Goal: Information Seeking & Learning: Find contact information

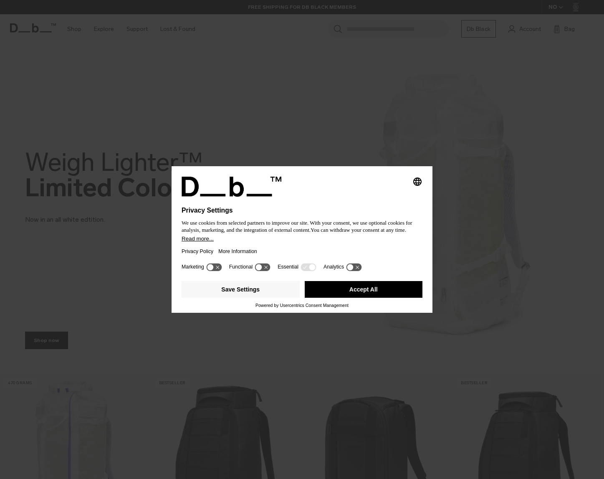
click at [390, 283] on div "Save Settings Accept All" at bounding box center [302, 290] width 241 height 25
click at [386, 295] on button "Accept All" at bounding box center [364, 289] width 118 height 17
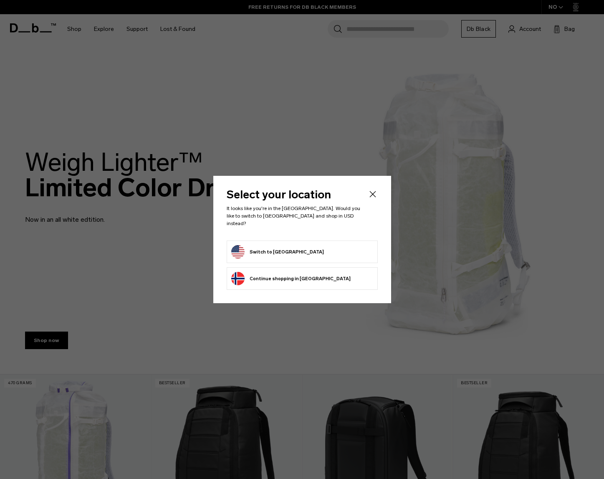
click at [288, 248] on button "Switch to United States" at bounding box center [277, 251] width 93 height 13
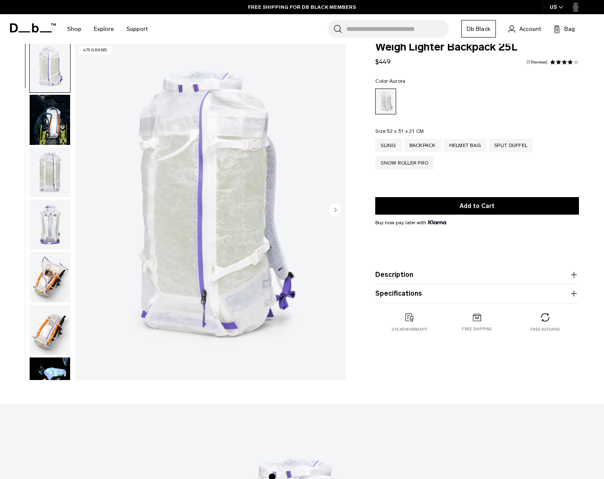
scroll to position [14, 0]
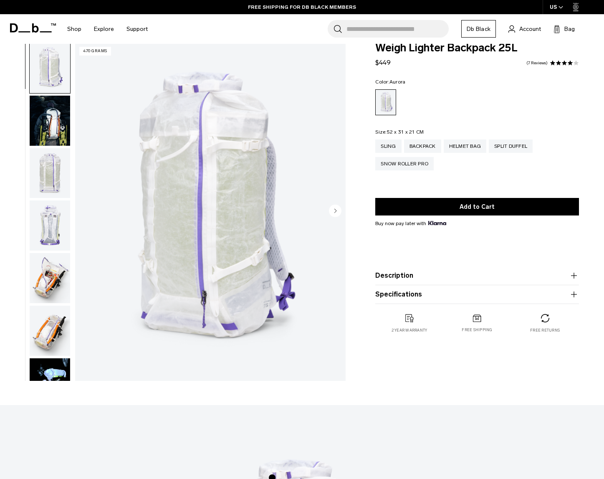
click at [402, 294] on button "Specifications" at bounding box center [477, 294] width 204 height 10
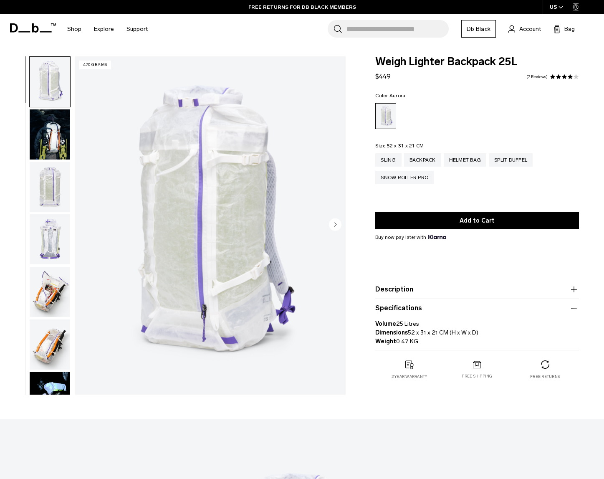
scroll to position [0, 0]
click at [51, 149] on img "button" at bounding box center [50, 134] width 41 height 50
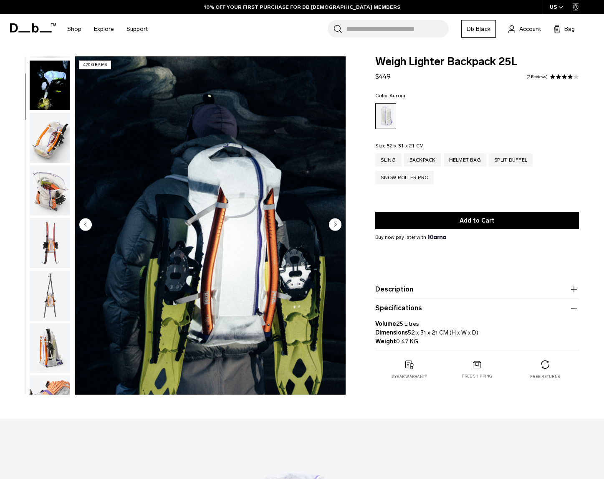
scroll to position [312, 0]
click at [53, 304] on img "button" at bounding box center [50, 295] width 41 height 50
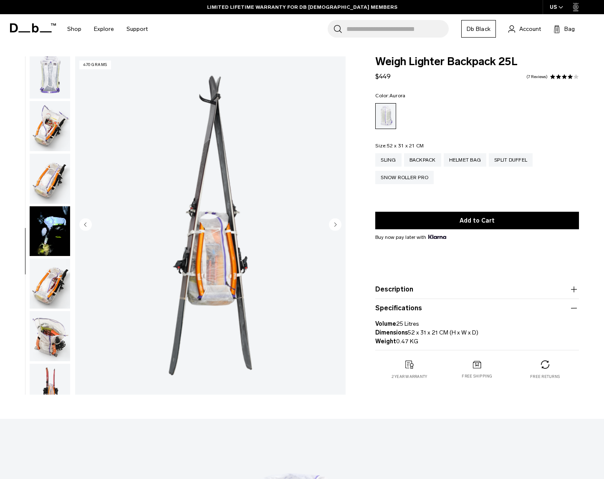
scroll to position [0, 0]
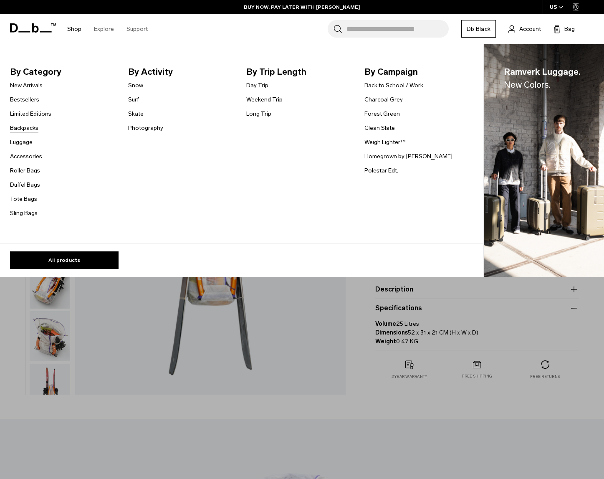
click at [28, 126] on link "Backpacks" at bounding box center [24, 128] width 28 height 9
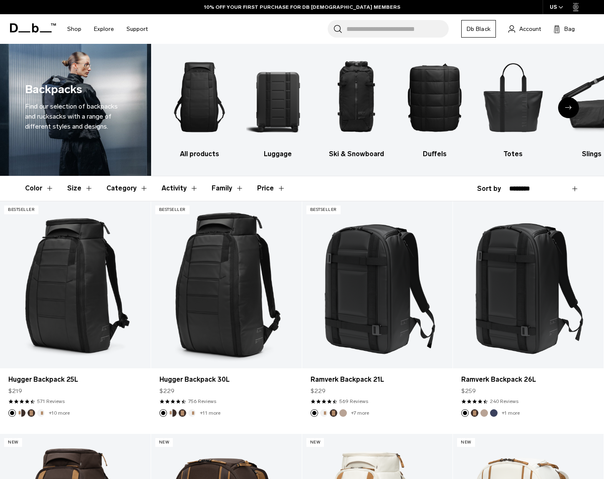
scroll to position [24, 0]
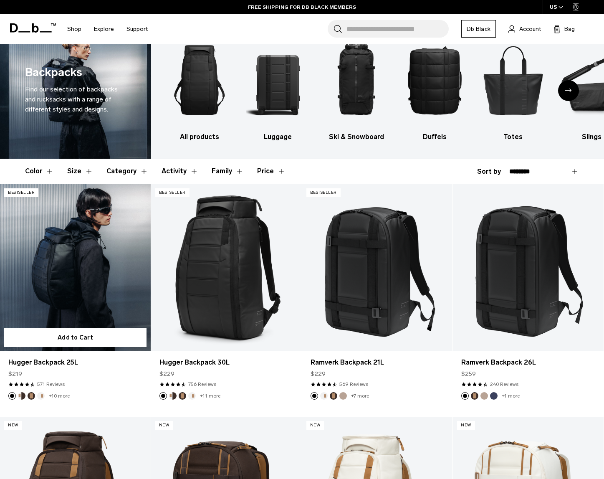
click at [92, 277] on link "Hugger Backpack 25L" at bounding box center [75, 267] width 151 height 167
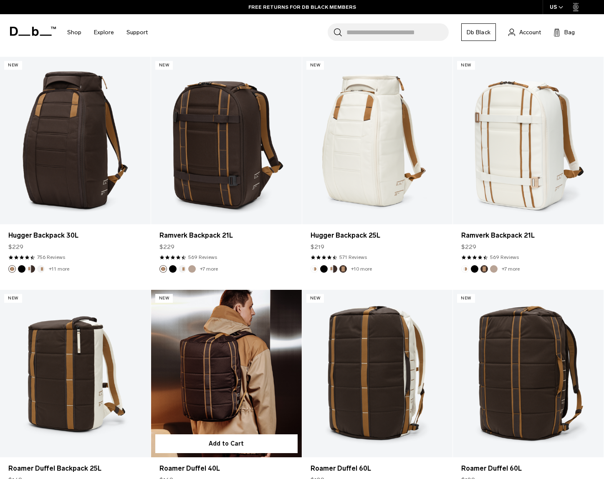
scroll to position [381, 0]
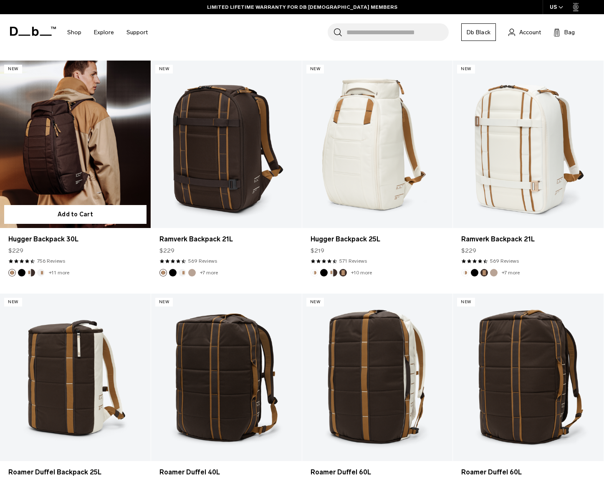
click at [67, 156] on link "Hugger Backpack 30L" at bounding box center [75, 144] width 151 height 167
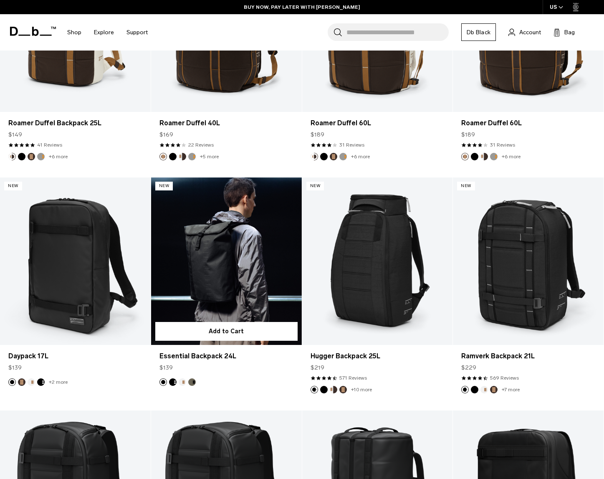
scroll to position [731, 0]
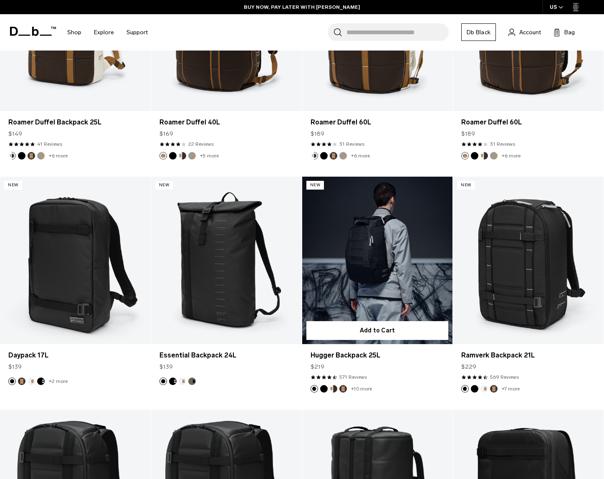
click at [401, 289] on link "Hugger Backpack 25L" at bounding box center [377, 260] width 151 height 167
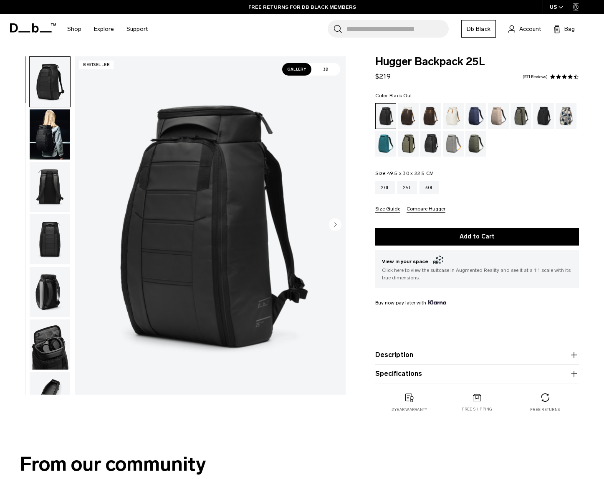
click at [334, 223] on circle "Next slide" at bounding box center [335, 224] width 13 height 13
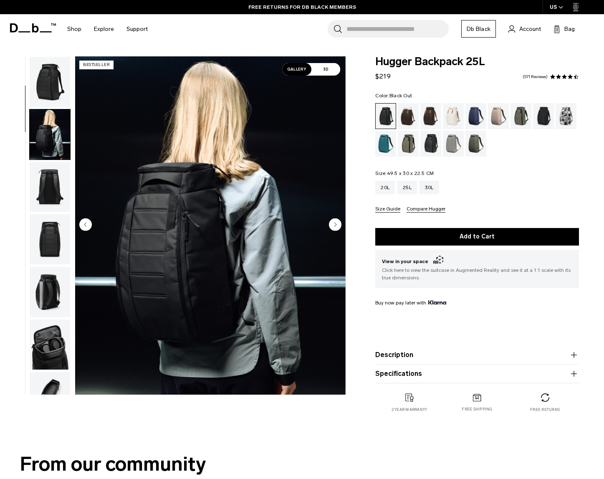
scroll to position [53, 0]
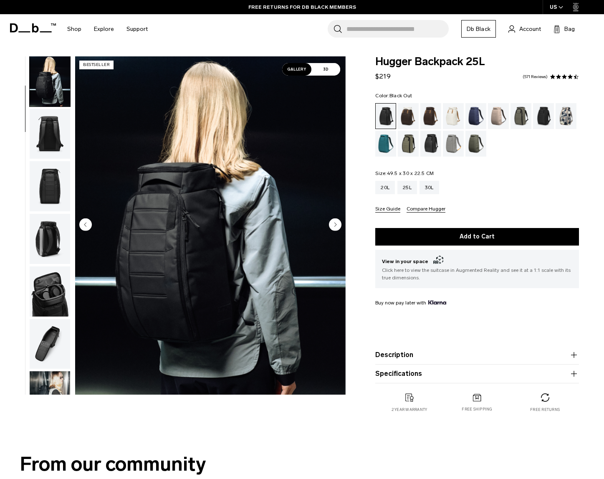
click at [334, 223] on circle "Next slide" at bounding box center [335, 224] width 13 height 13
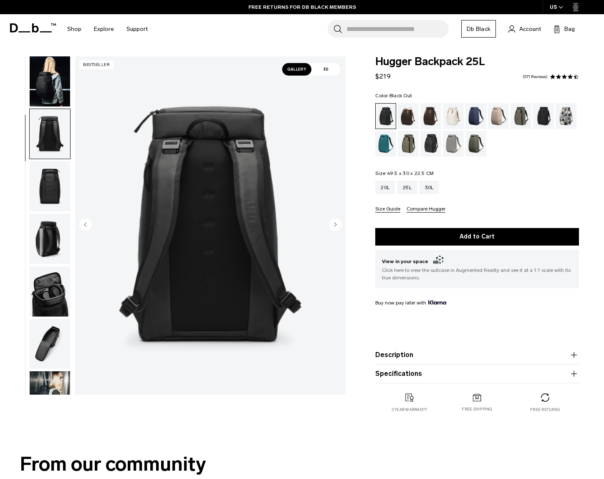
scroll to position [106, 0]
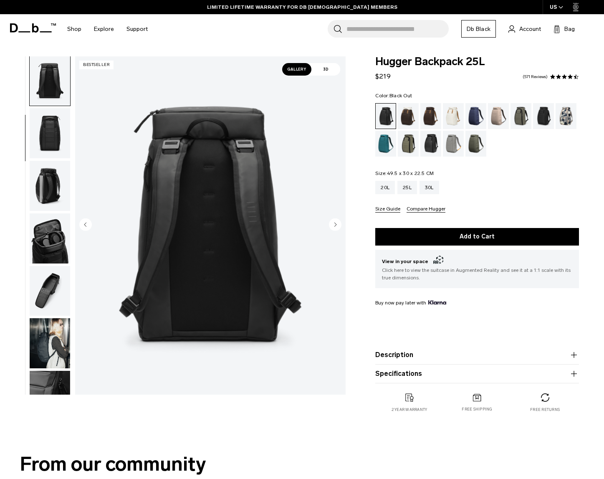
click at [334, 223] on circle "Next slide" at bounding box center [335, 224] width 13 height 13
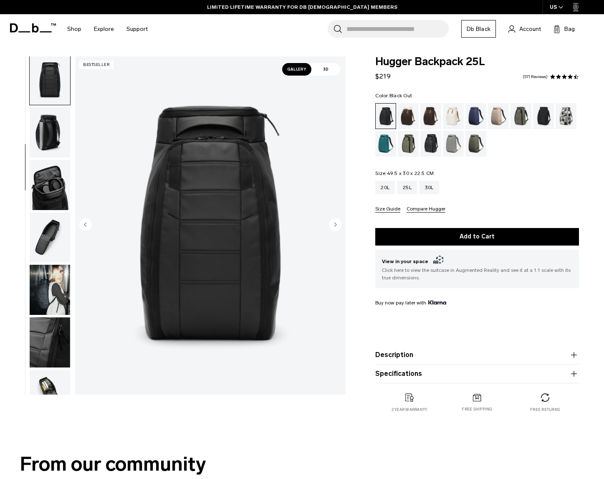
click at [334, 223] on circle "Next slide" at bounding box center [335, 224] width 13 height 13
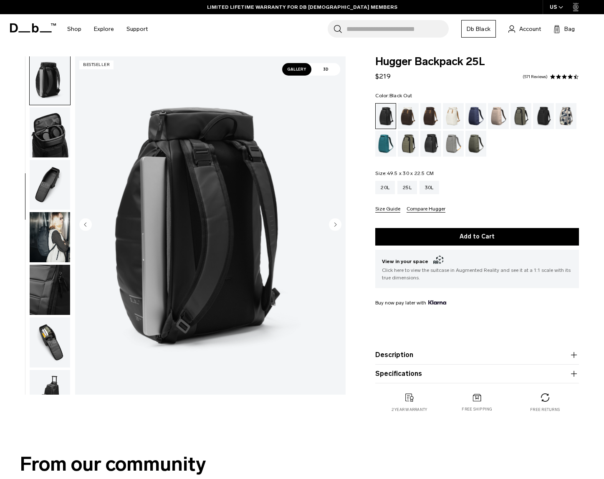
scroll to position [213, 0]
click at [334, 223] on circle "Next slide" at bounding box center [335, 224] width 13 height 13
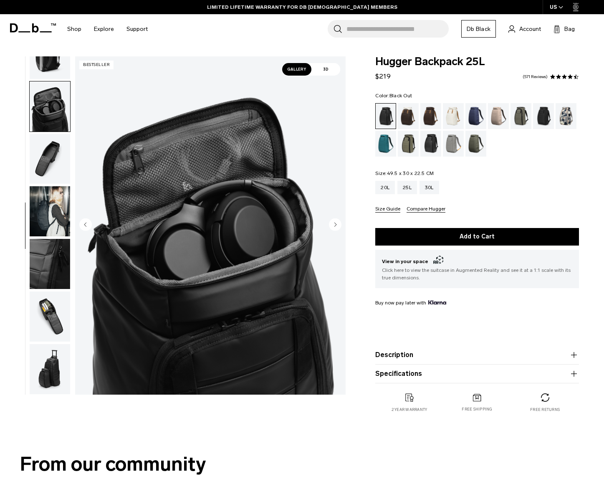
click at [334, 223] on circle "Next slide" at bounding box center [335, 224] width 13 height 13
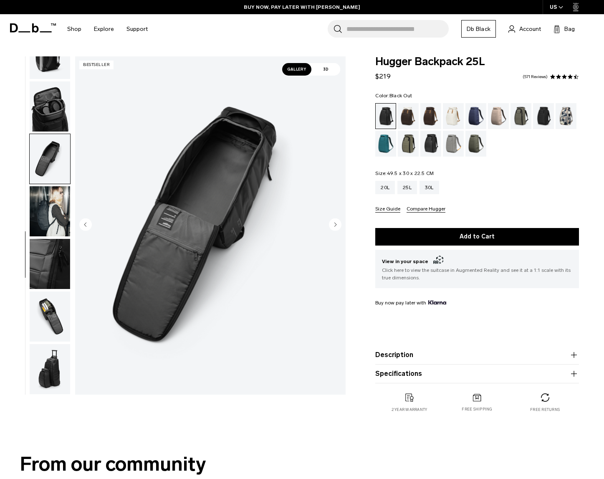
click at [334, 223] on circle "Next slide" at bounding box center [335, 224] width 13 height 13
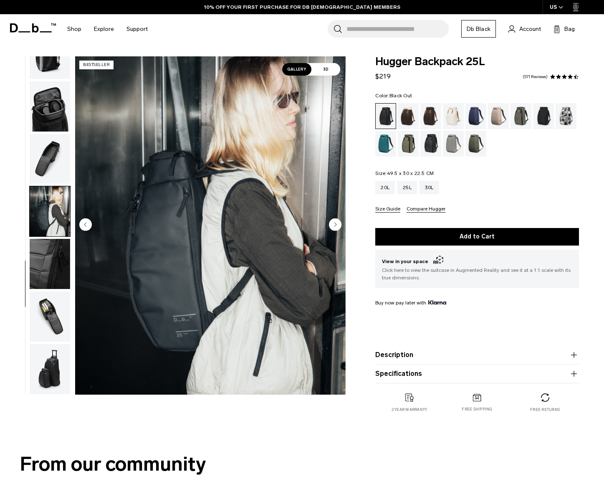
click at [334, 223] on circle "Next slide" at bounding box center [335, 224] width 13 height 13
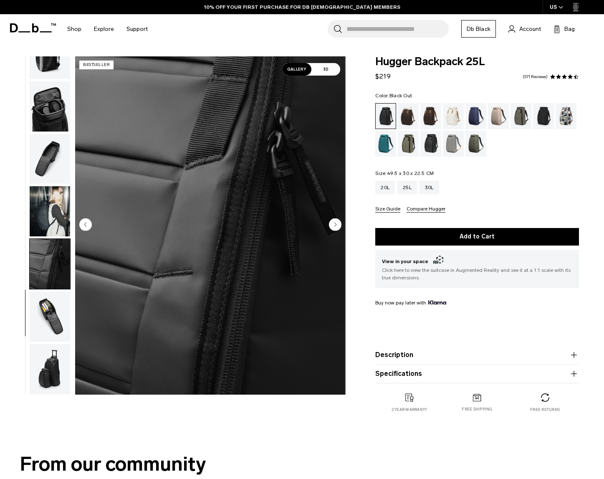
click at [334, 223] on circle "Next slide" at bounding box center [335, 224] width 13 height 13
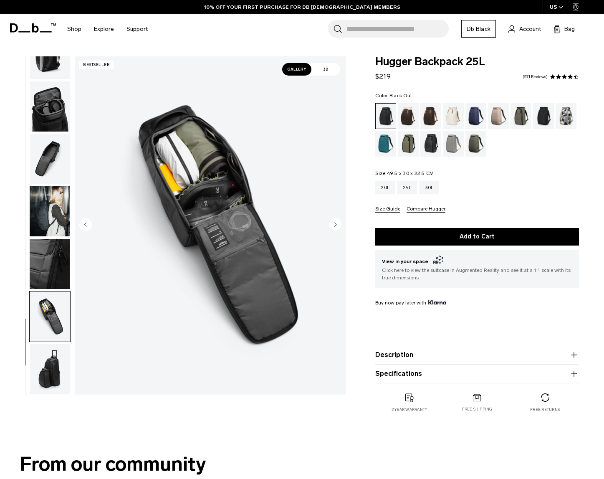
click at [334, 223] on circle "Next slide" at bounding box center [335, 224] width 13 height 13
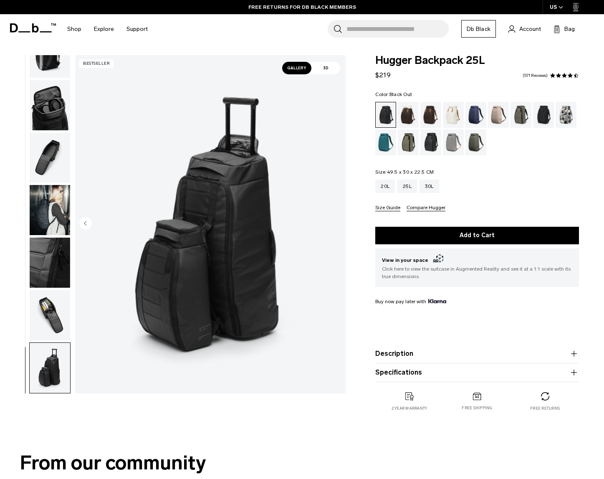
scroll to position [1, 0]
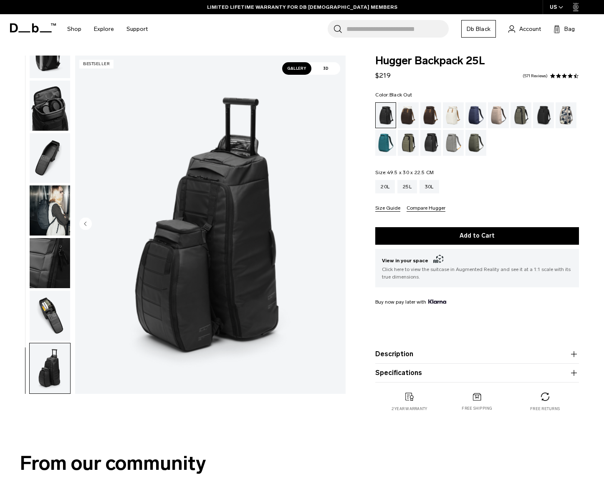
click at [575, 353] on icon "button" at bounding box center [574, 354] width 10 height 10
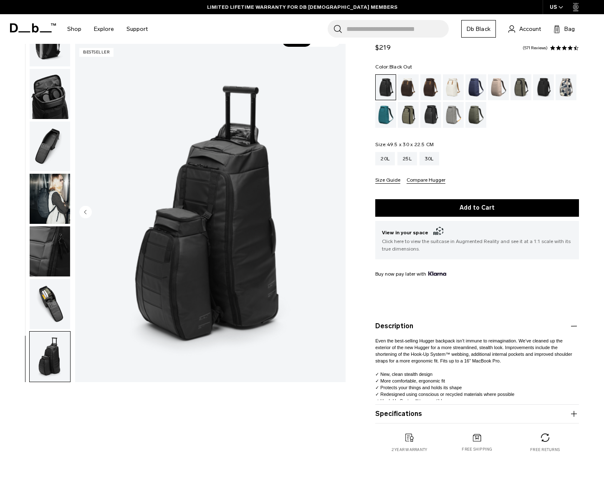
scroll to position [32, 0]
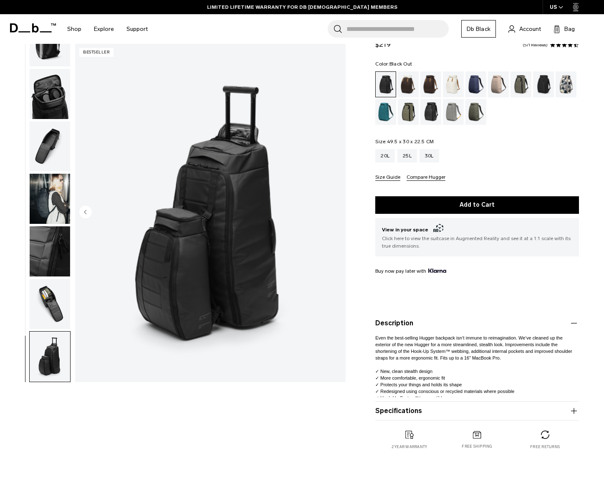
click at [572, 412] on icon "button" at bounding box center [574, 411] width 10 height 10
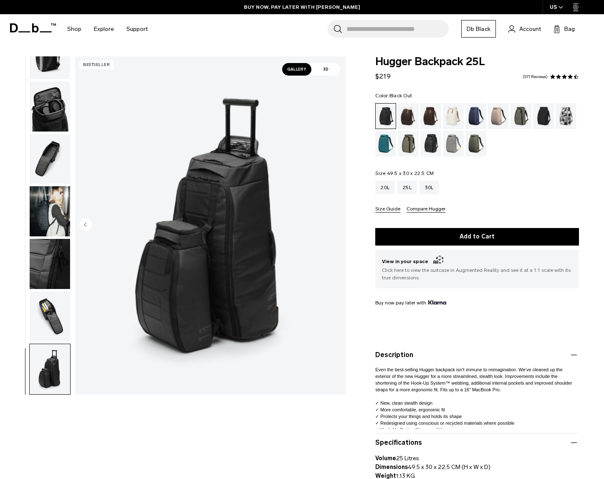
scroll to position [0, 0]
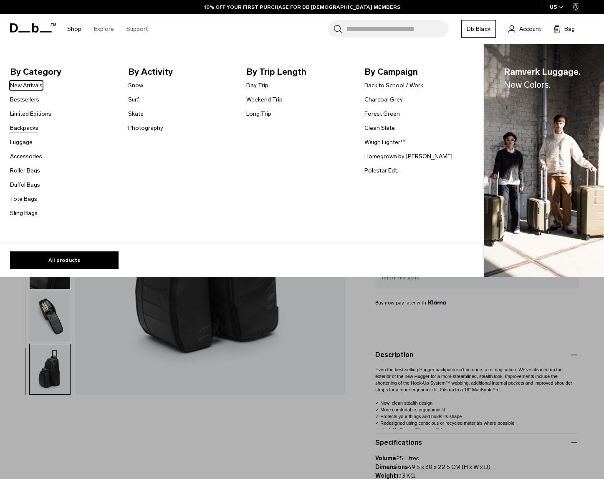
click at [29, 128] on link "Backpacks" at bounding box center [24, 128] width 28 height 9
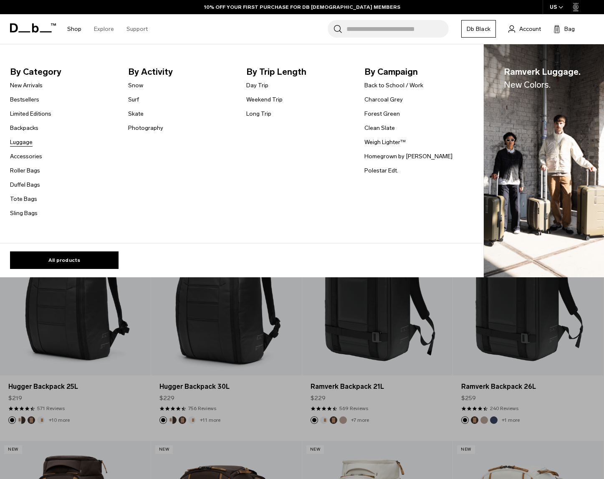
click at [26, 143] on link "Luggage" at bounding box center [21, 142] width 23 height 9
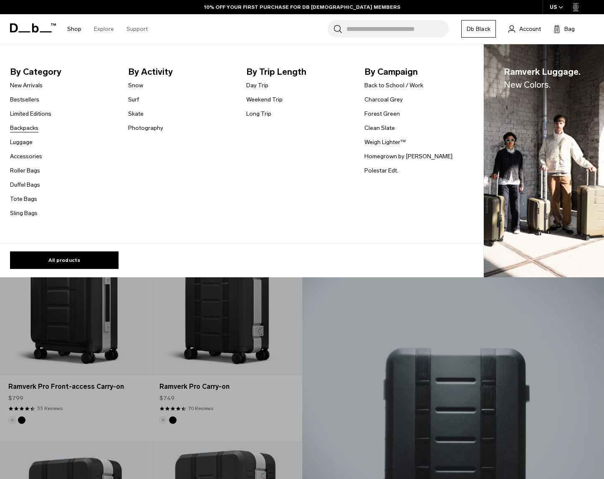
click at [25, 127] on link "Backpacks" at bounding box center [24, 128] width 28 height 9
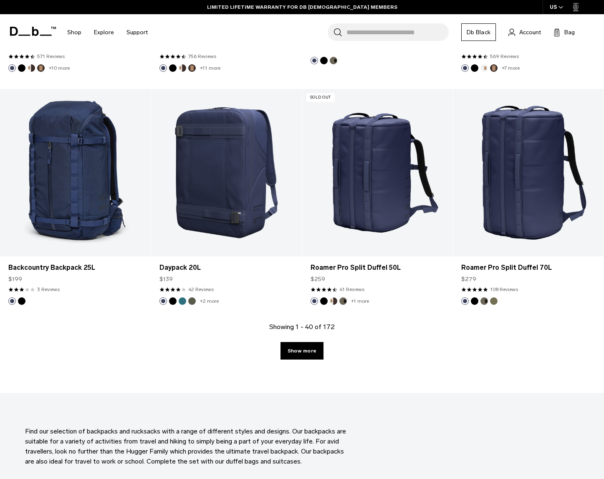
scroll to position [2214, 0]
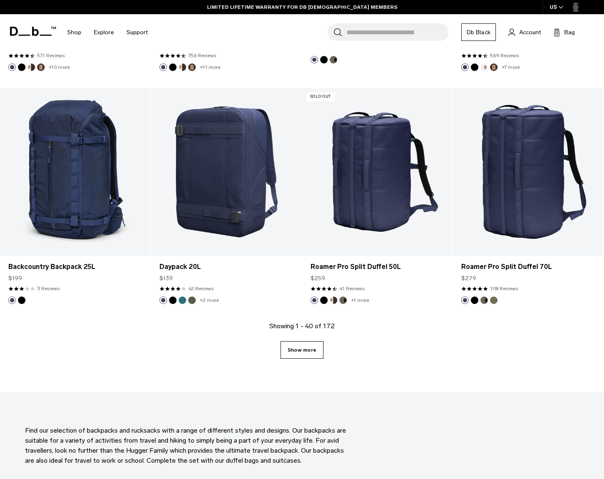
click at [309, 347] on link "Show more" at bounding box center [302, 350] width 43 height 18
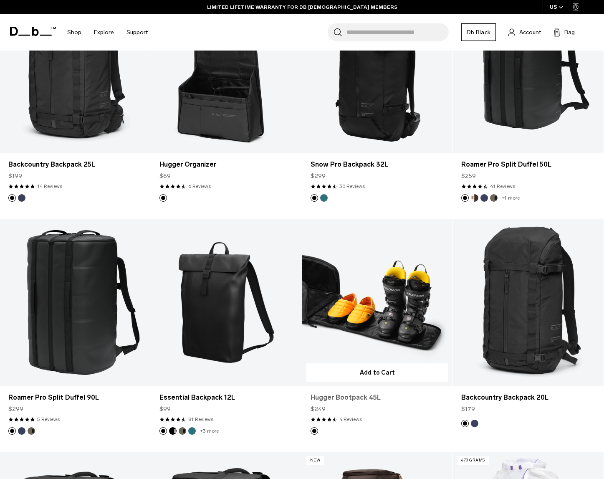
scroll to position [3720, 0]
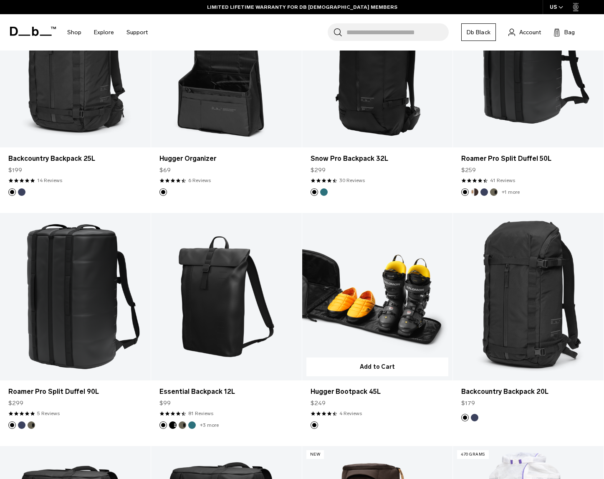
click at [396, 275] on link "Hugger Bootpack 45L" at bounding box center [377, 296] width 151 height 167
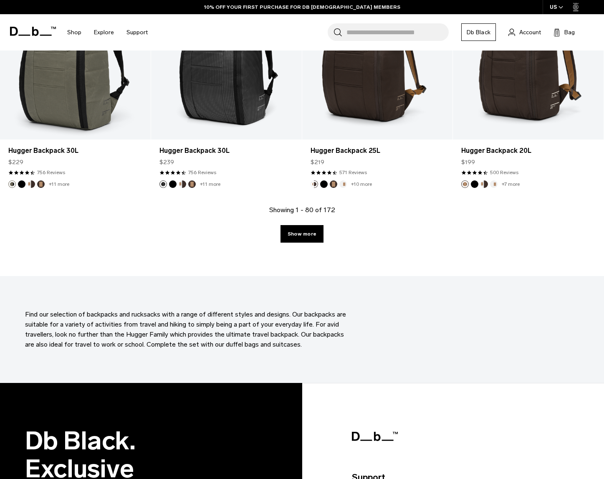
scroll to position [4660, 0]
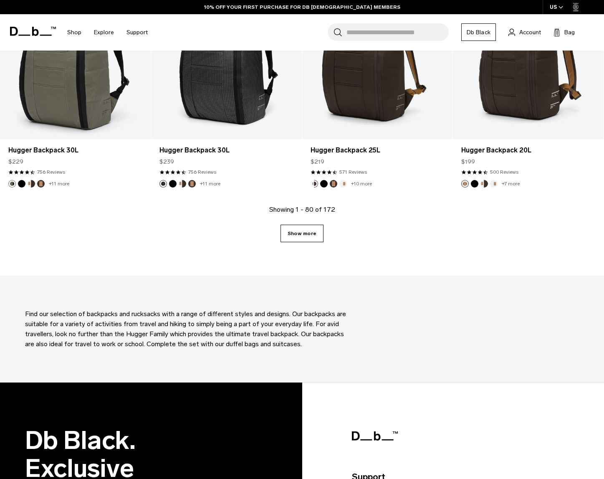
click at [309, 236] on link "Show more" at bounding box center [302, 234] width 43 height 18
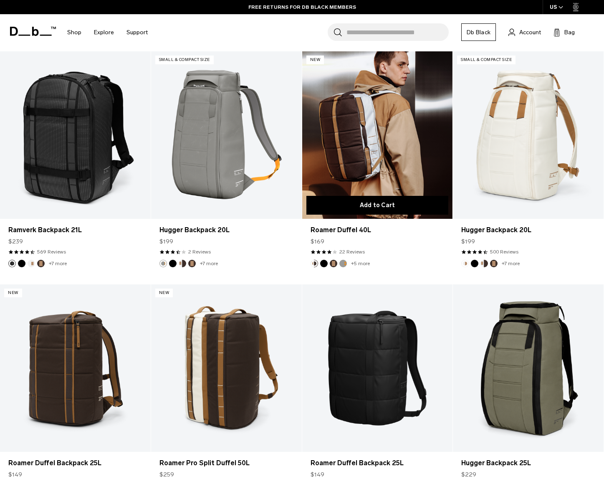
scroll to position [5047, 0]
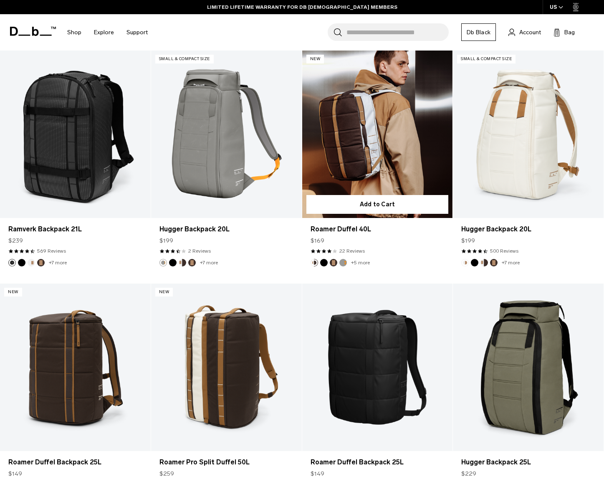
click at [376, 111] on link "Roamer Duffel 40L" at bounding box center [377, 134] width 151 height 167
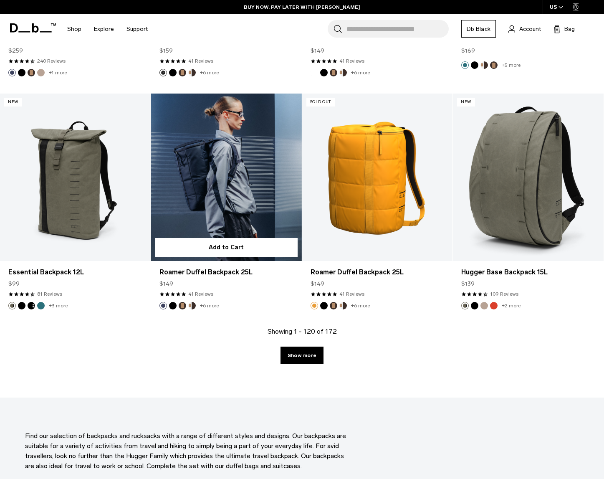
scroll to position [6877, 0]
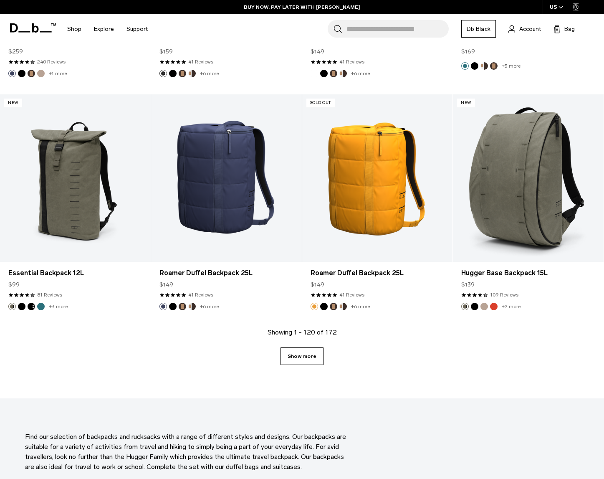
click at [307, 348] on link "Show more" at bounding box center [302, 357] width 43 height 18
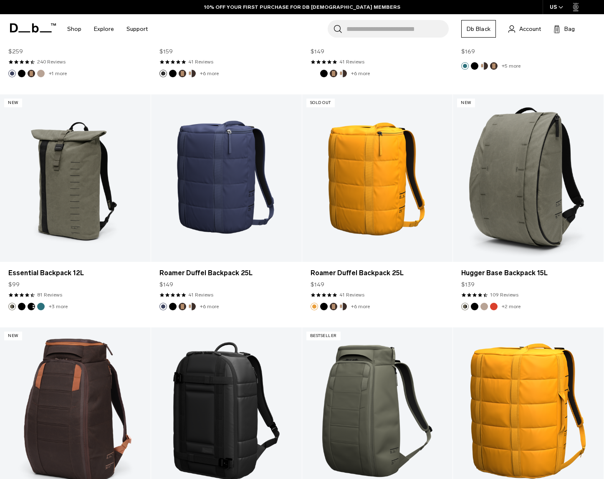
click at [376, 338] on link "Hugger Backpack 25L" at bounding box center [377, 410] width 151 height 167
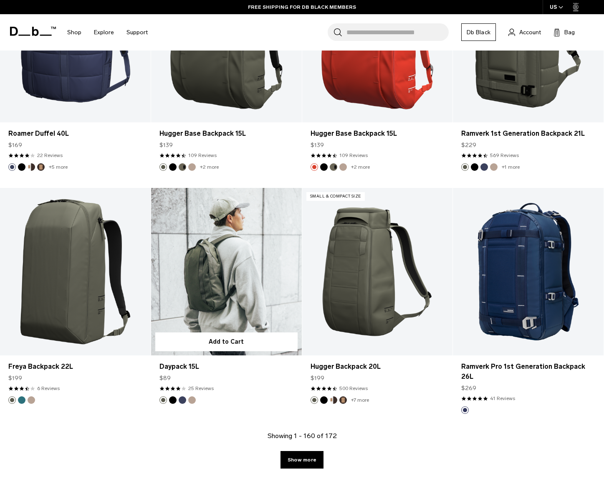
scroll to position [9115, 0]
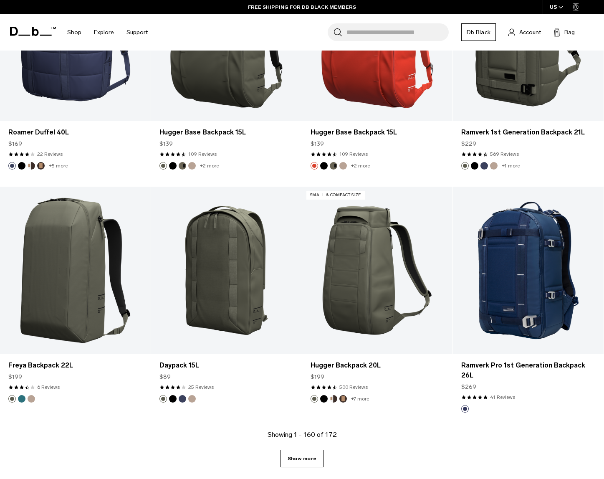
click at [308, 450] on link "Show more" at bounding box center [302, 459] width 43 height 18
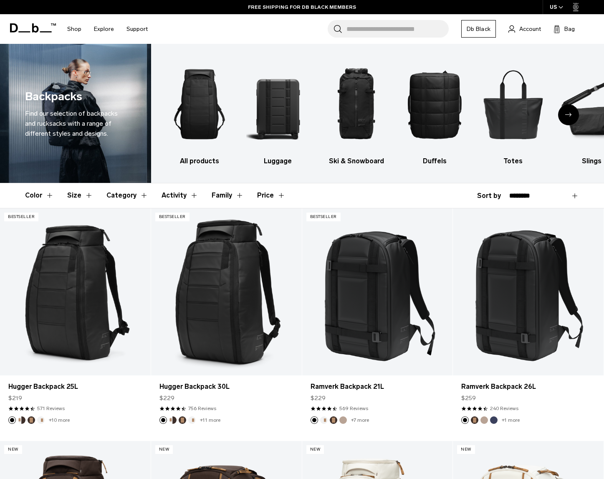
click at [357, 25] on input "Search for Bags, Luggage..." at bounding box center [398, 29] width 102 height 18
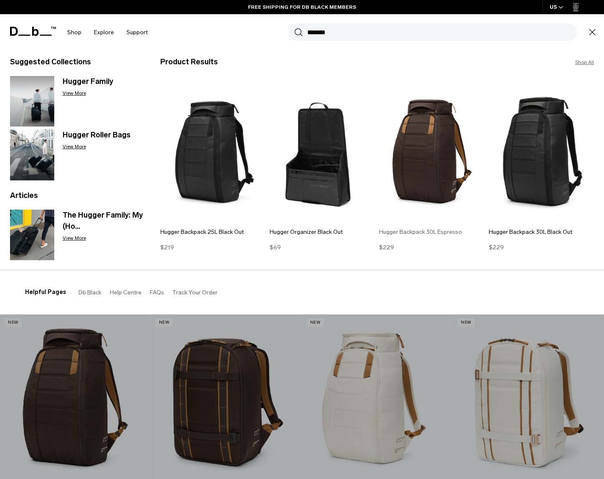
scroll to position [138, 0]
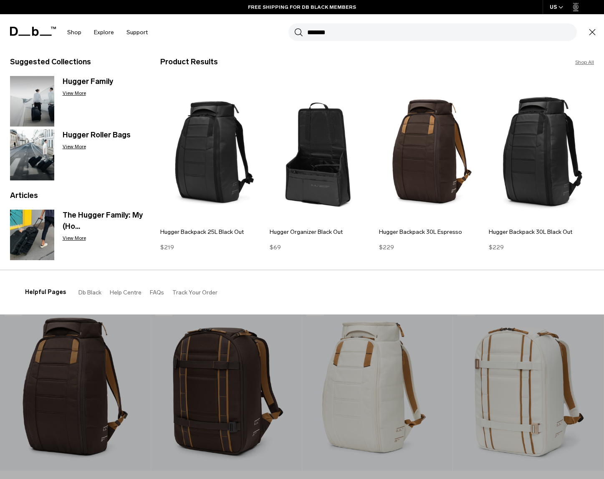
type input "******"
click at [590, 63] on link "Shop All" at bounding box center [585, 62] width 19 height 8
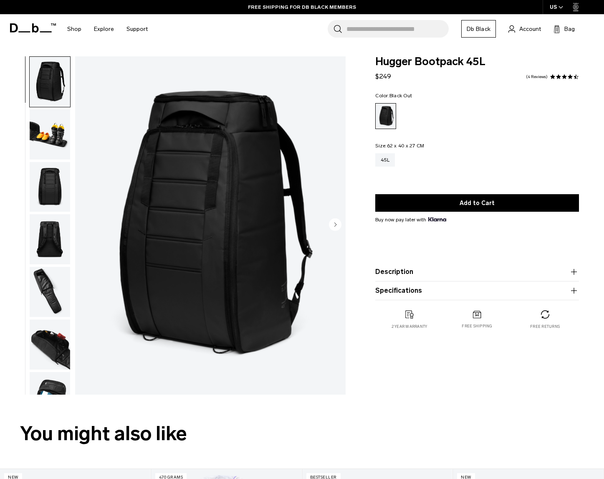
click at [52, 188] on img "button" at bounding box center [50, 187] width 41 height 50
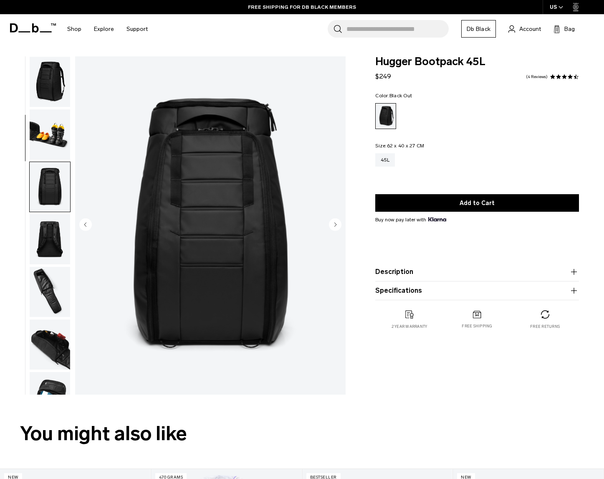
scroll to position [106, 0]
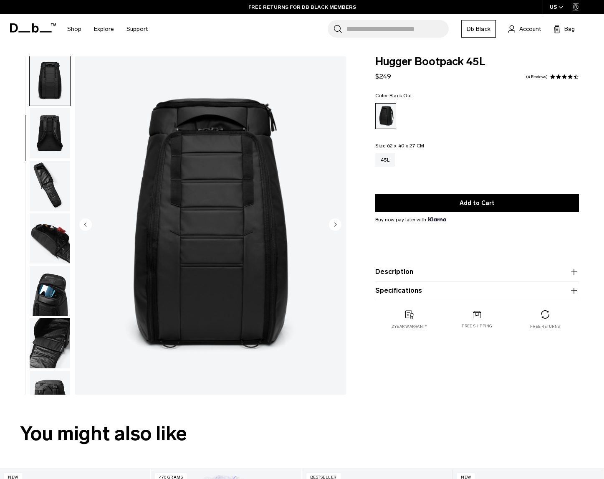
click at [49, 193] on img "button" at bounding box center [50, 186] width 41 height 50
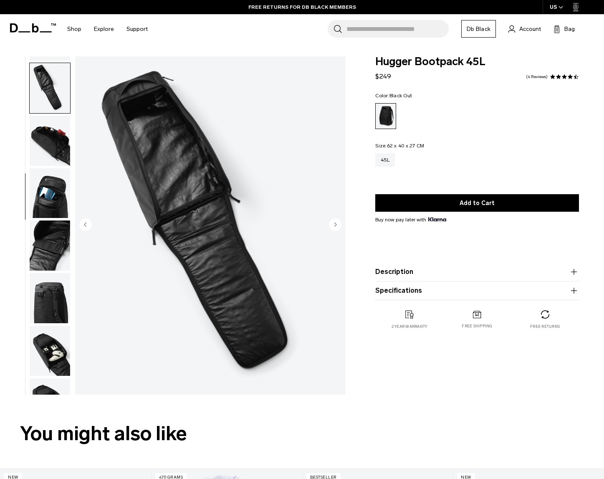
scroll to position [213, 0]
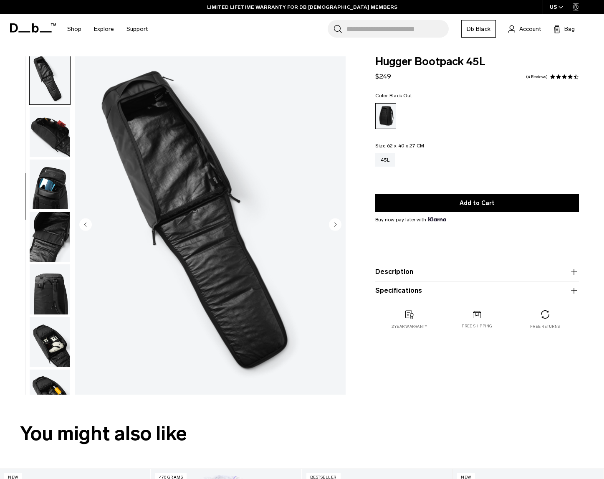
click at [43, 238] on img "button" at bounding box center [50, 237] width 41 height 50
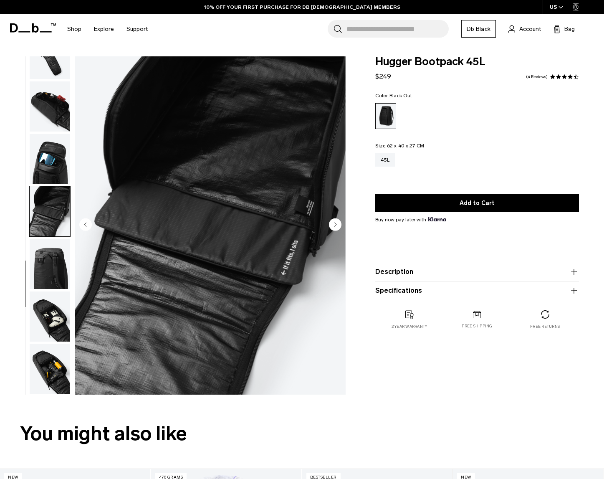
click at [54, 160] on img "button" at bounding box center [50, 159] width 41 height 50
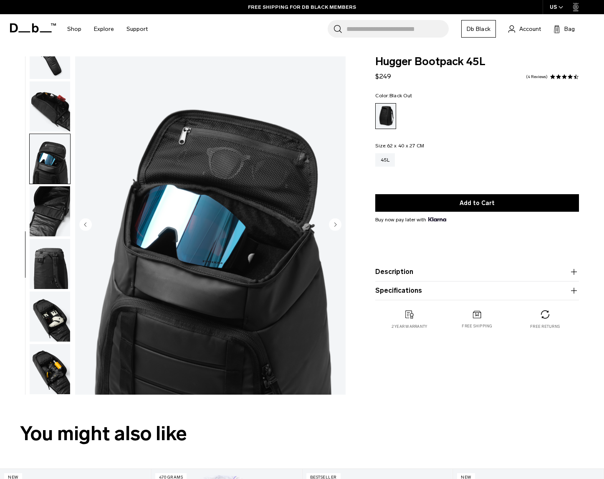
click at [52, 203] on img "button" at bounding box center [50, 211] width 41 height 50
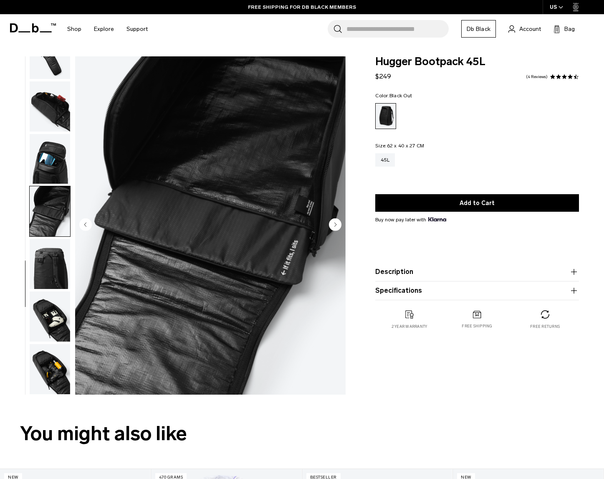
click at [52, 261] on img "button" at bounding box center [50, 264] width 41 height 50
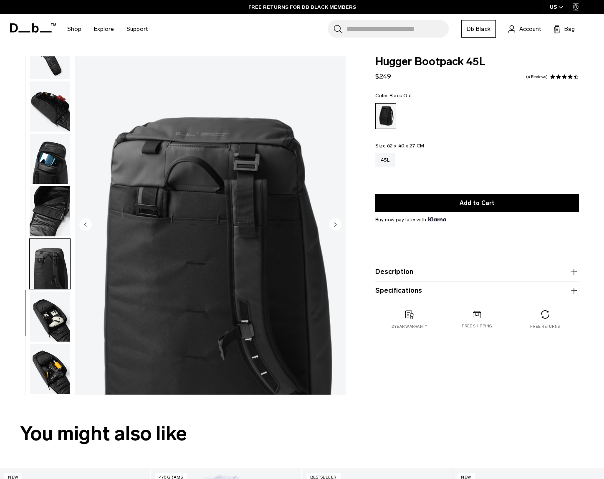
click at [54, 312] on img "button" at bounding box center [50, 317] width 41 height 50
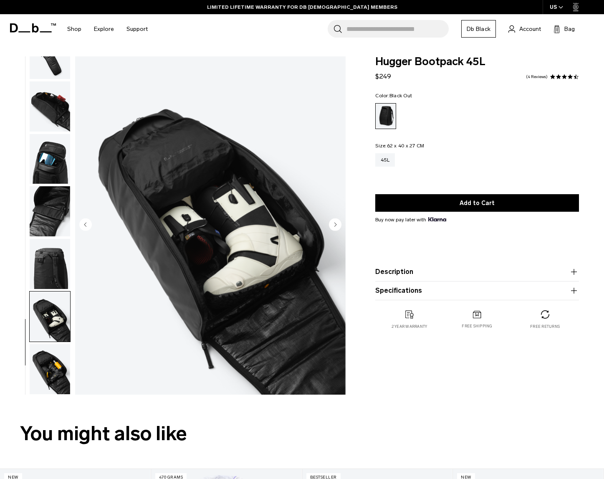
click at [190, 163] on img "10 / 11" at bounding box center [210, 225] width 271 height 338
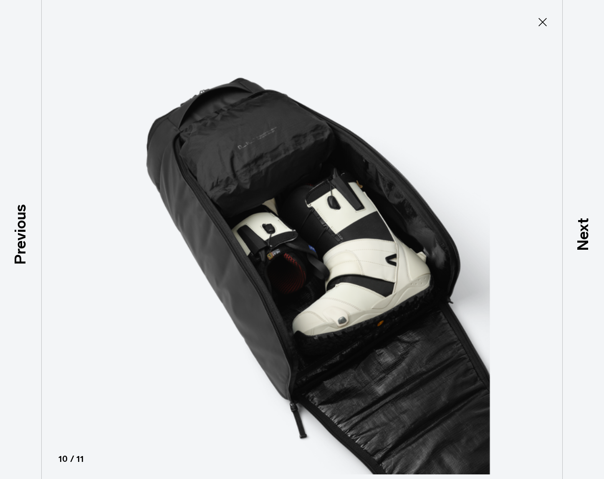
click at [546, 19] on icon at bounding box center [543, 22] width 8 height 8
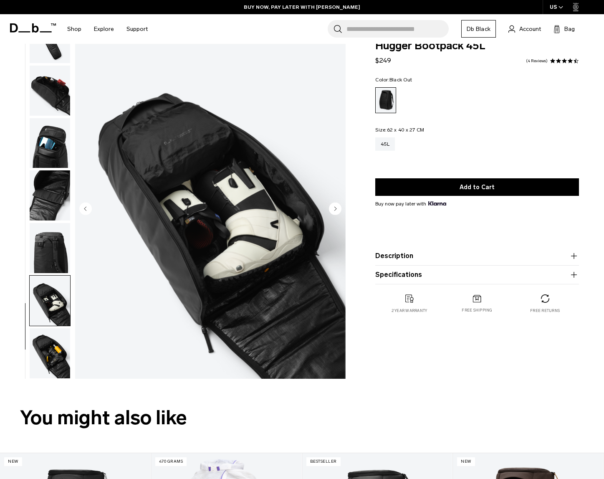
scroll to position [17, 0]
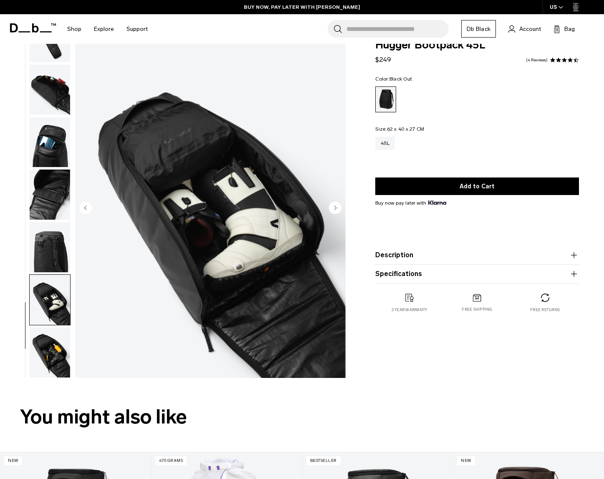
click at [53, 349] on img "button" at bounding box center [50, 352] width 41 height 50
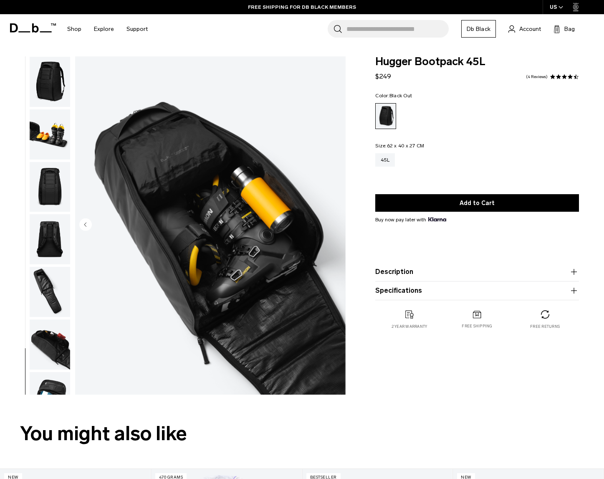
scroll to position [0, 0]
click at [51, 84] on img "button" at bounding box center [50, 82] width 41 height 50
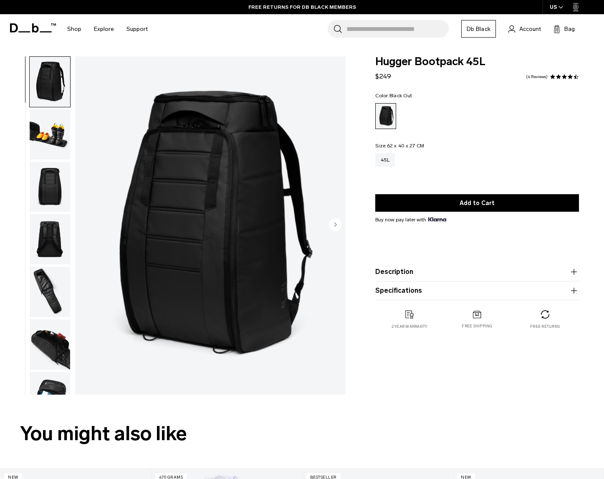
click at [52, 123] on img "button" at bounding box center [50, 134] width 41 height 50
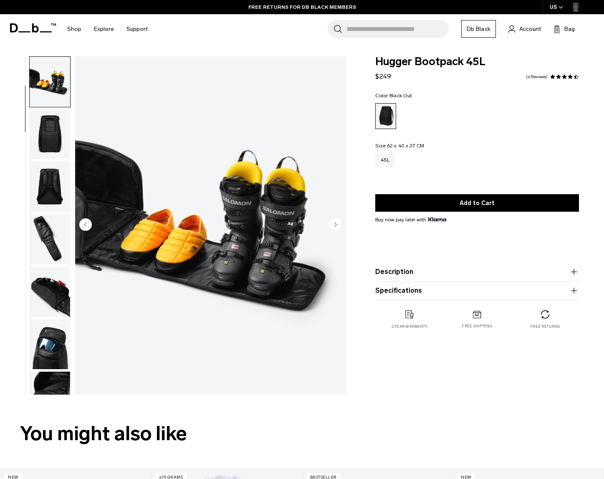
scroll to position [53, 0]
click at [56, 142] on img "button" at bounding box center [50, 134] width 41 height 50
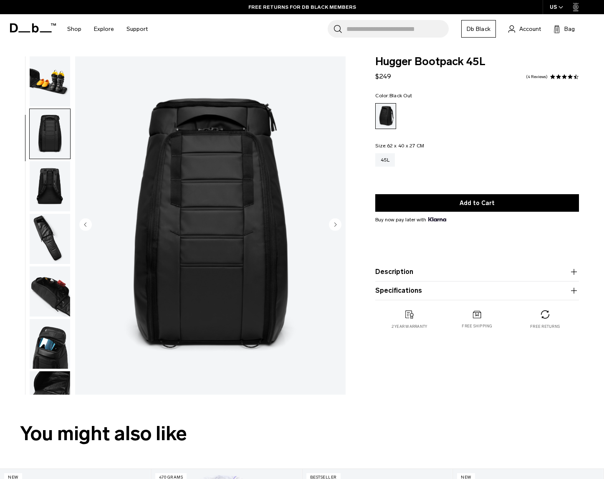
scroll to position [106, 0]
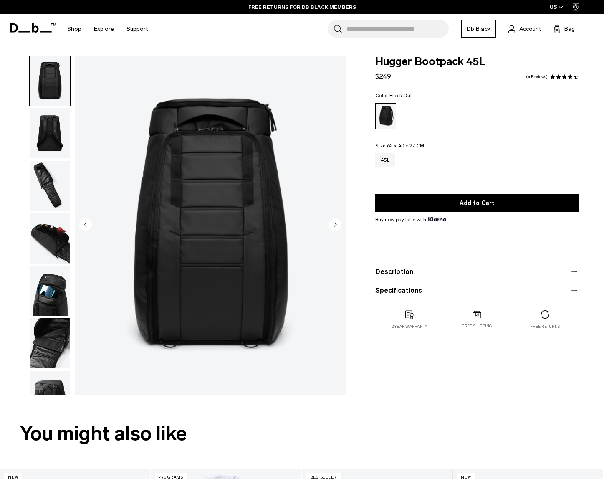
click at [53, 127] on img "button" at bounding box center [50, 133] width 41 height 50
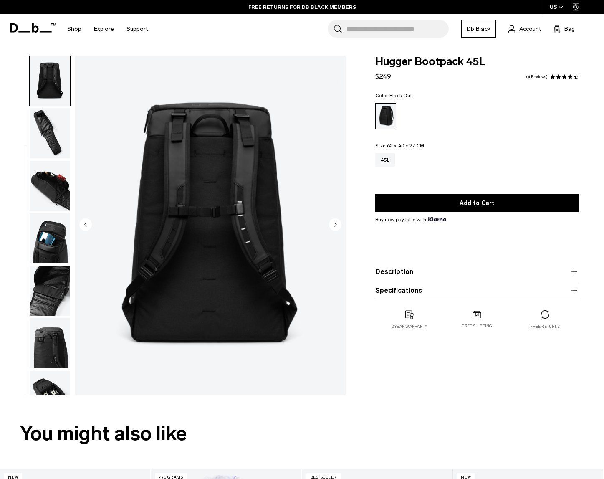
scroll to position [160, 0]
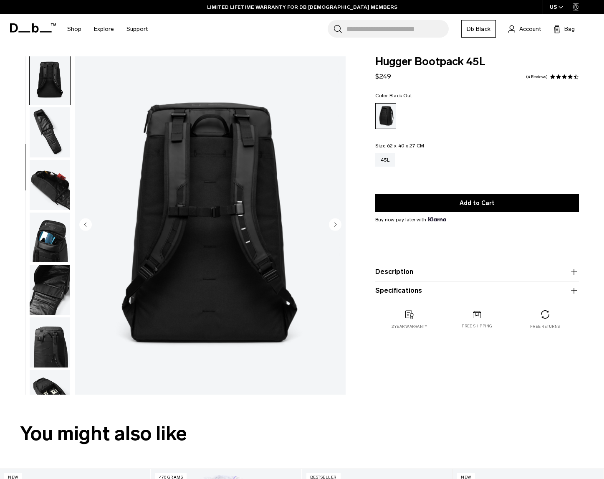
click at [47, 152] on img "button" at bounding box center [50, 132] width 41 height 50
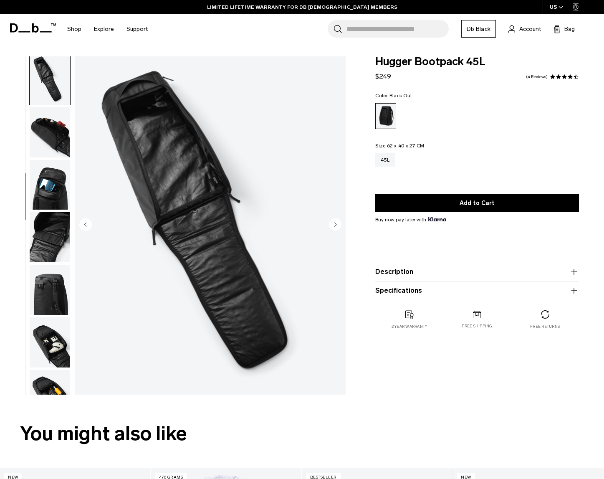
scroll to position [213, 0]
click at [48, 187] on img "button" at bounding box center [50, 185] width 41 height 50
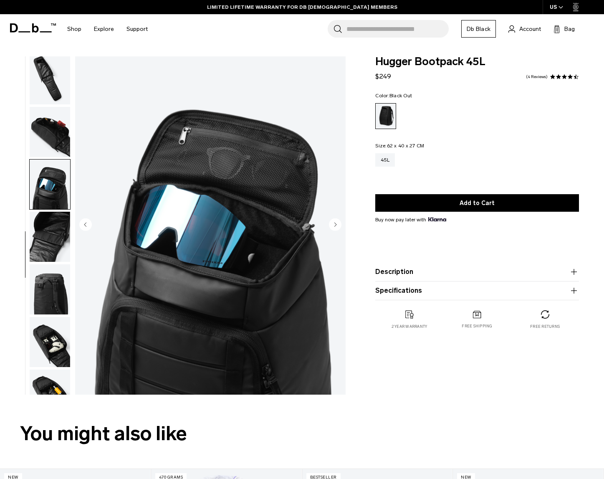
scroll to position [245, 0]
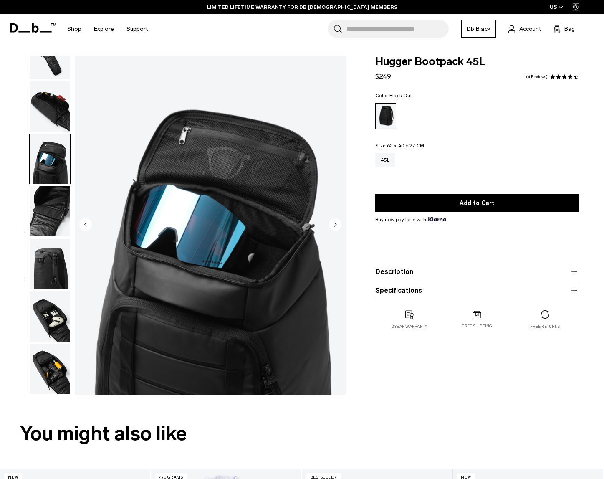
click at [52, 211] on img "button" at bounding box center [50, 211] width 41 height 50
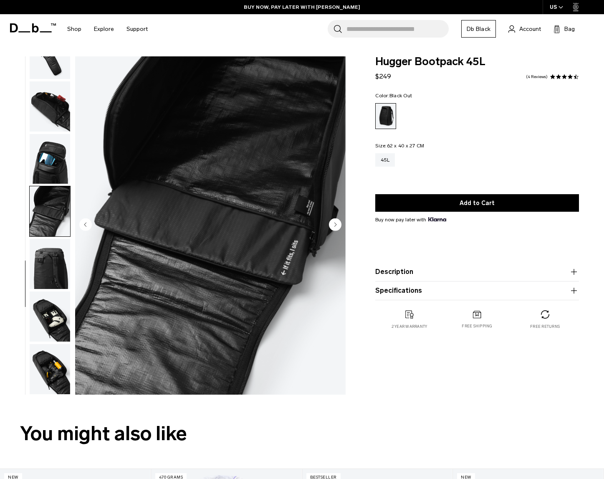
click at [56, 253] on img "button" at bounding box center [50, 264] width 41 height 50
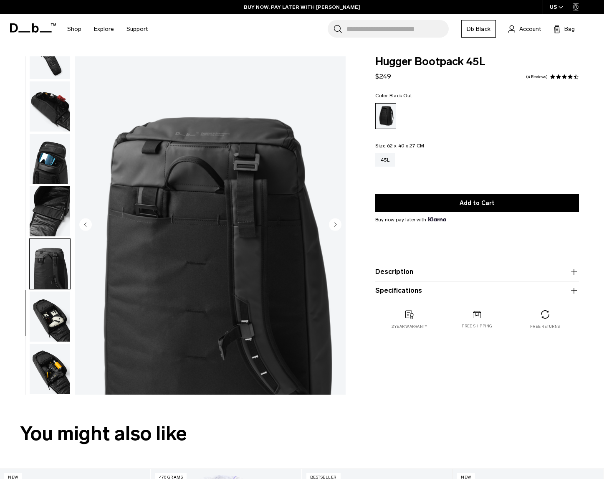
click at [58, 316] on img "button" at bounding box center [50, 317] width 41 height 50
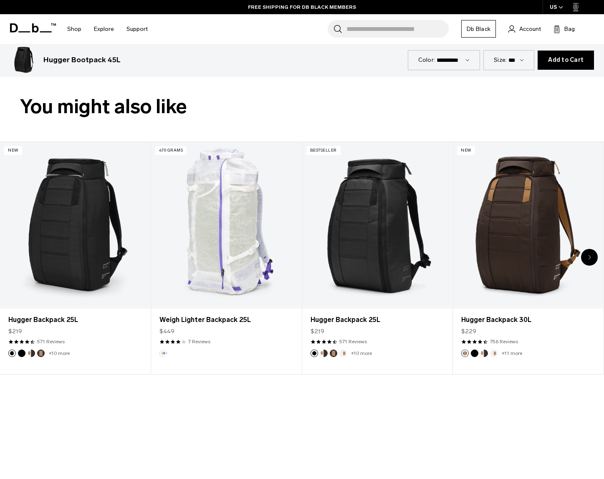
scroll to position [317, 0]
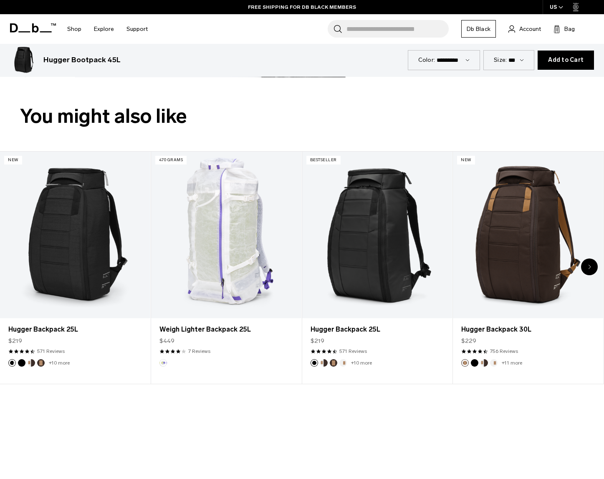
click at [589, 268] on icon "Next slide" at bounding box center [590, 267] width 2 height 4
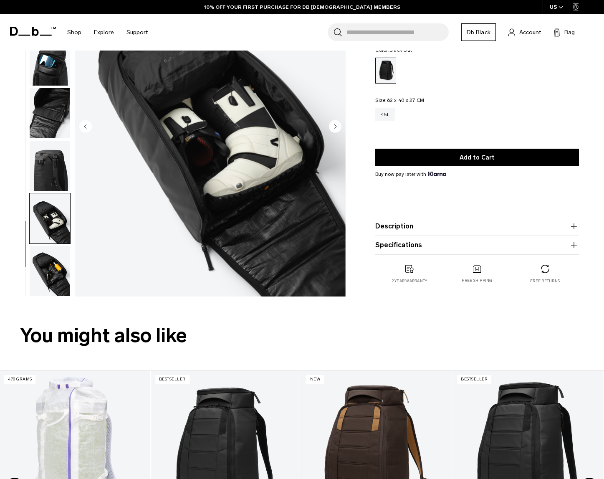
scroll to position [96, 0]
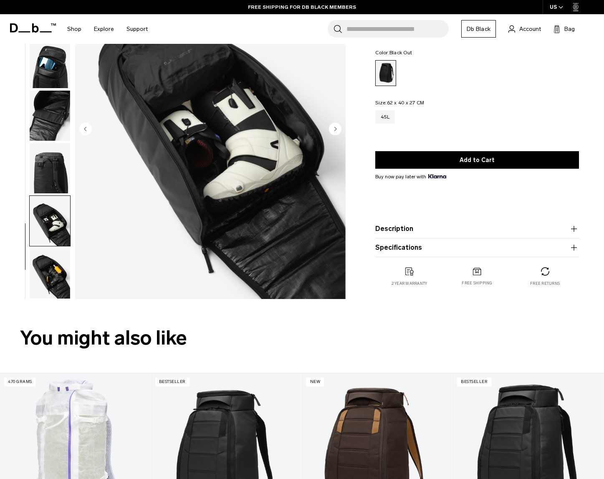
click at [574, 230] on icon "button" at bounding box center [574, 229] width 0 height 6
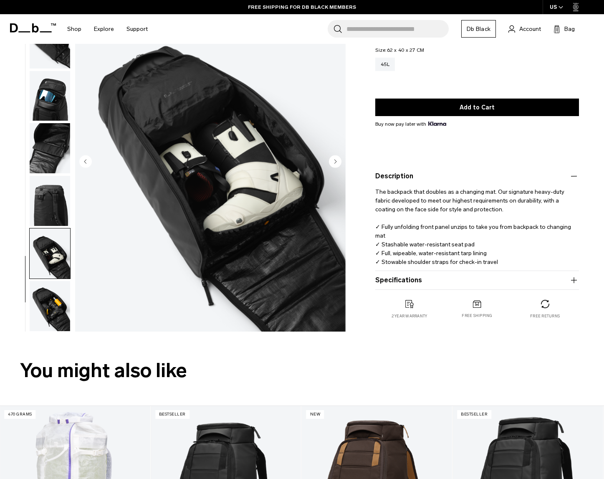
click at [574, 280] on icon "button" at bounding box center [574, 280] width 6 height 0
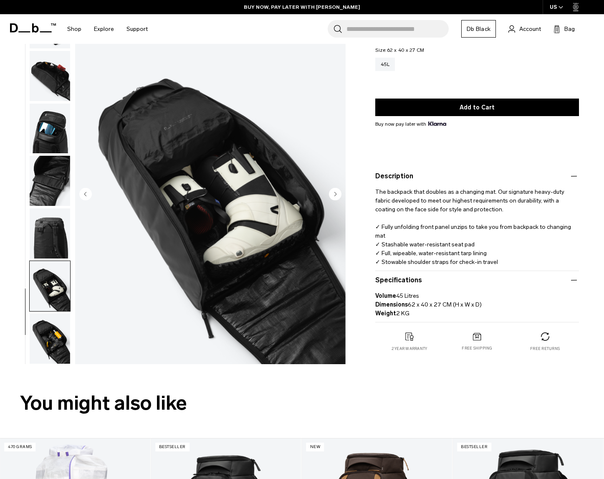
click at [55, 71] on img "button" at bounding box center [50, 76] width 41 height 50
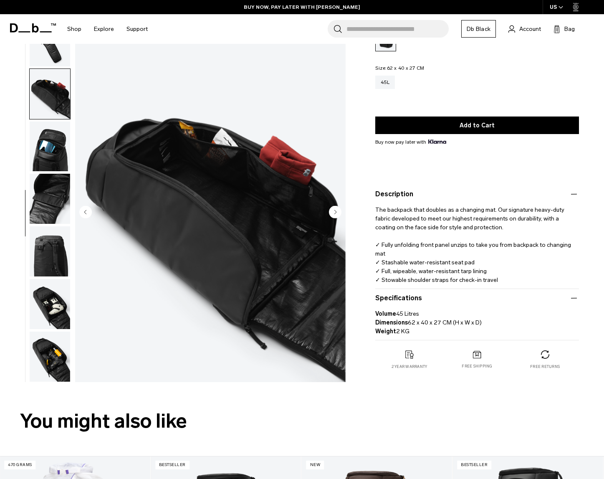
scroll to position [77, 0]
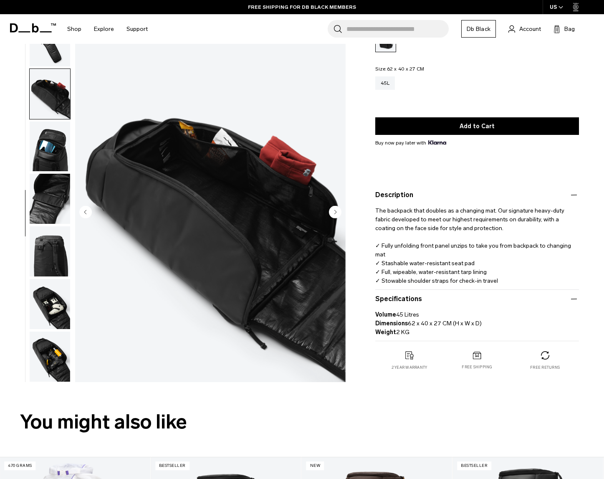
click at [62, 312] on img "button" at bounding box center [50, 304] width 41 height 50
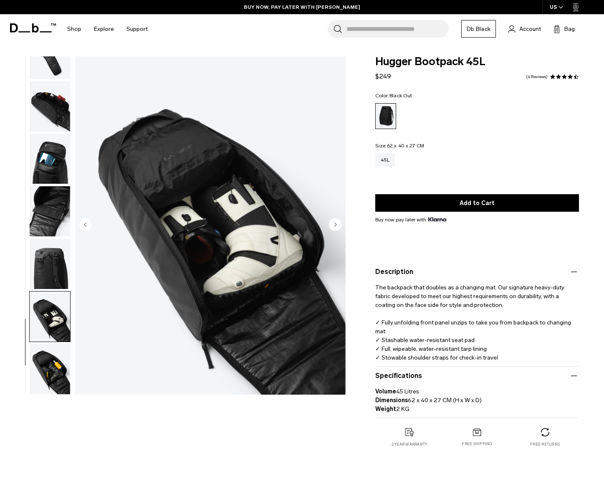
scroll to position [0, 0]
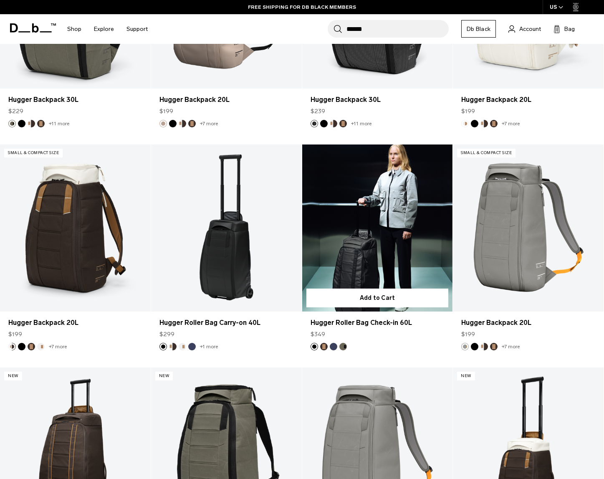
scroll to position [1372, 0]
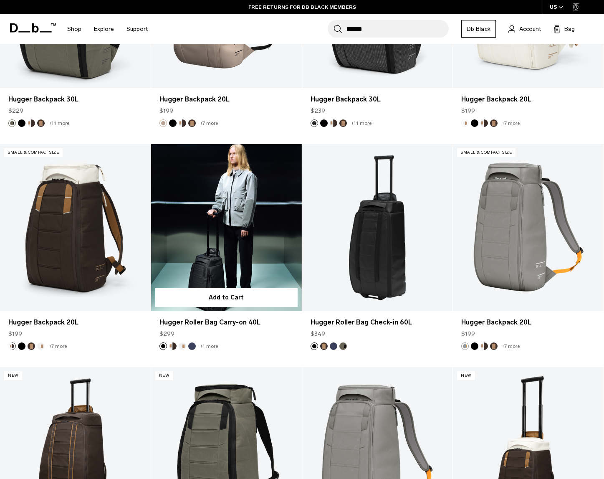
click at [254, 249] on link "Hugger Roller Bag Carry-on 40L" at bounding box center [226, 227] width 151 height 167
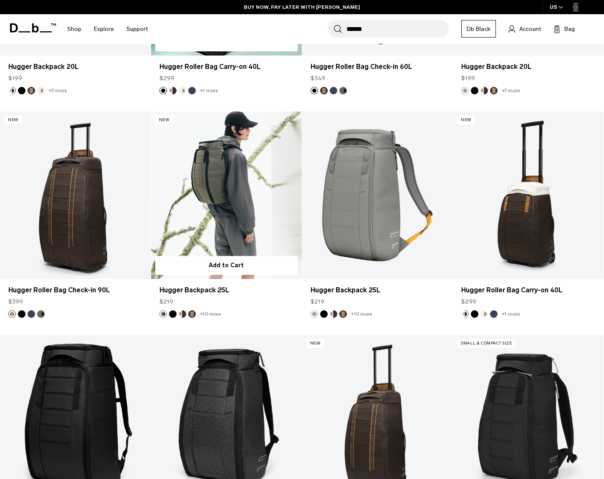
scroll to position [1607, 0]
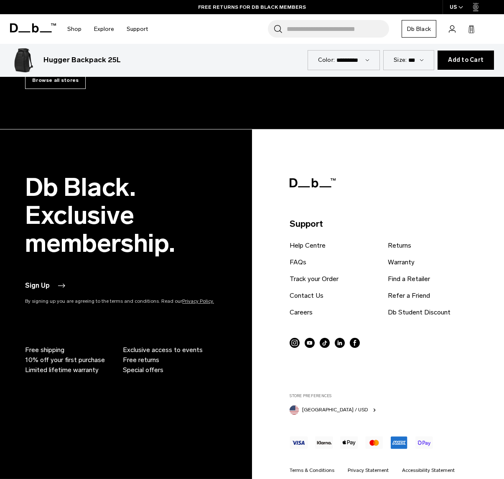
scroll to position [3265, 0]
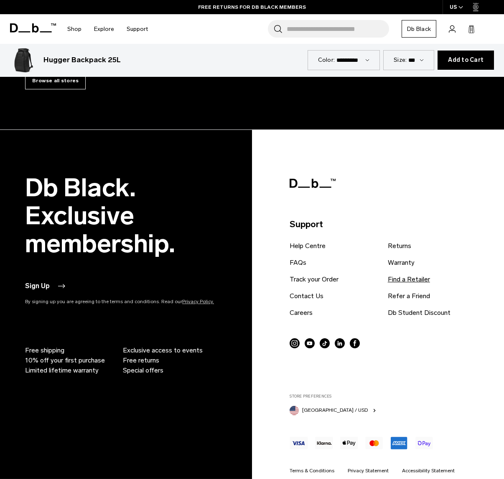
click at [404, 274] on link "Find a Retailer" at bounding box center [409, 279] width 42 height 10
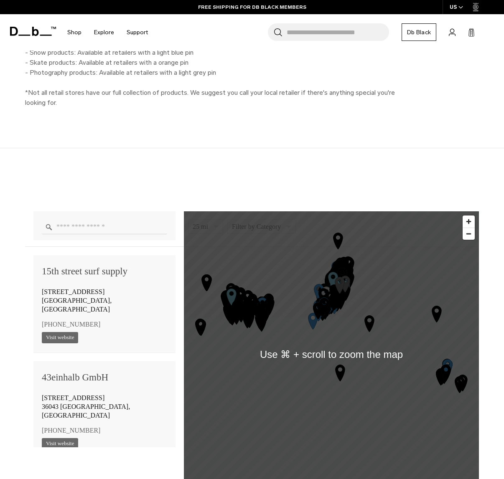
scroll to position [367, 0]
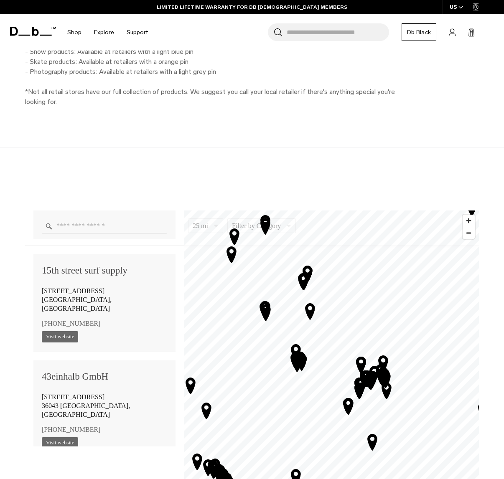
click at [297, 348] on icon "Map marker" at bounding box center [295, 352] width 21 height 21
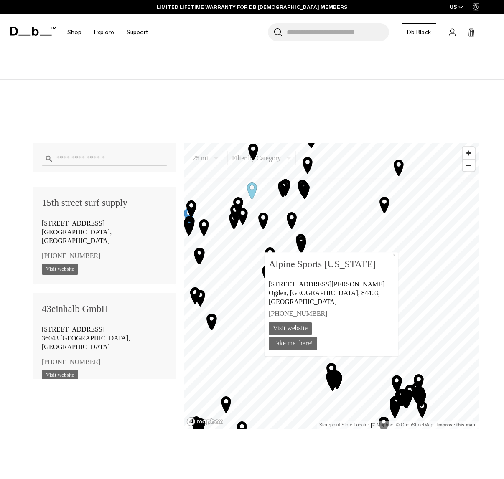
scroll to position [437, 0]
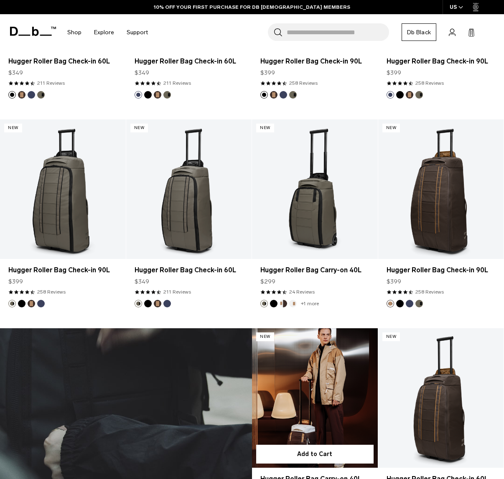
scroll to position [1996, 0]
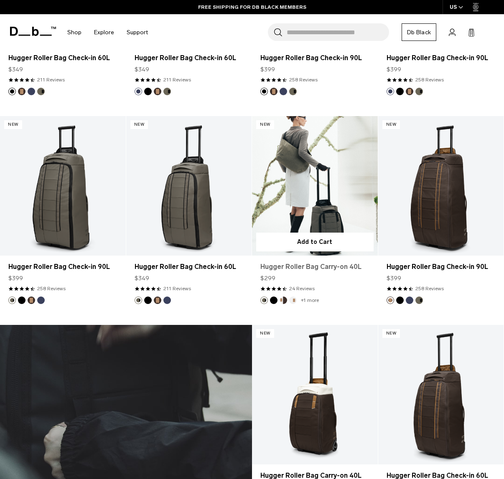
click at [317, 269] on link "Hugger Roller Bag Carry-on 40L" at bounding box center [314, 267] width 109 height 10
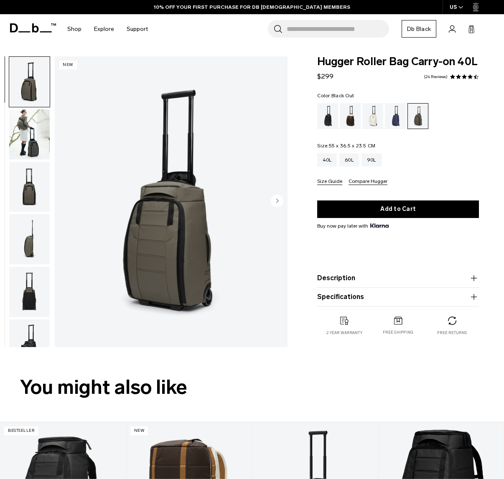
click at [323, 117] on div "Black Out" at bounding box center [327, 116] width 21 height 26
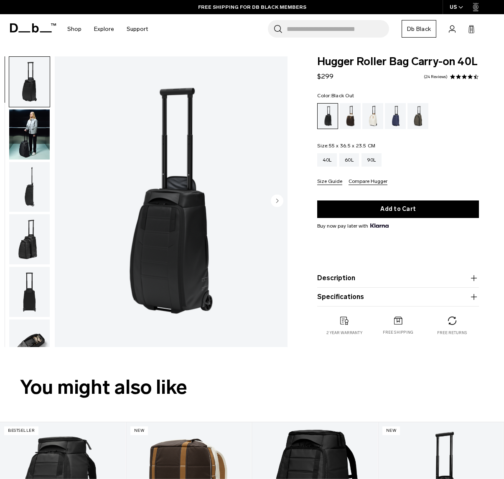
click at [275, 201] on circle "Next slide" at bounding box center [277, 201] width 13 height 13
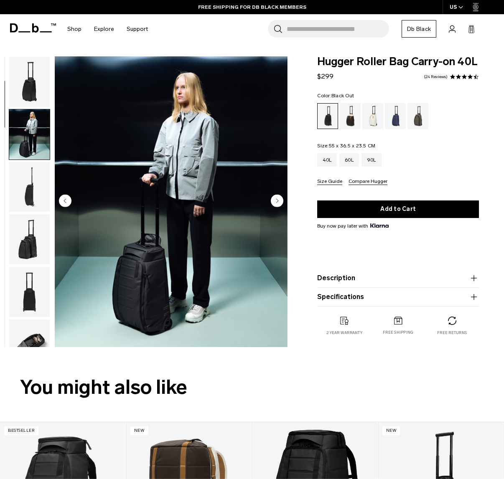
scroll to position [53, 0]
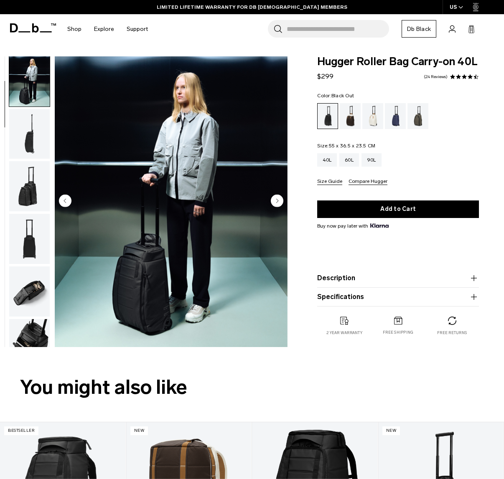
click at [277, 198] on circle "Next slide" at bounding box center [277, 201] width 13 height 13
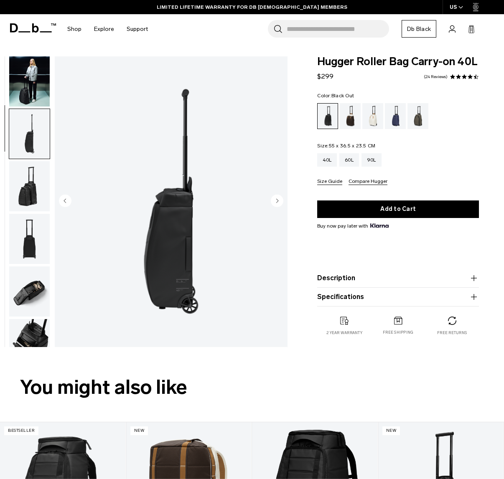
scroll to position [107, 0]
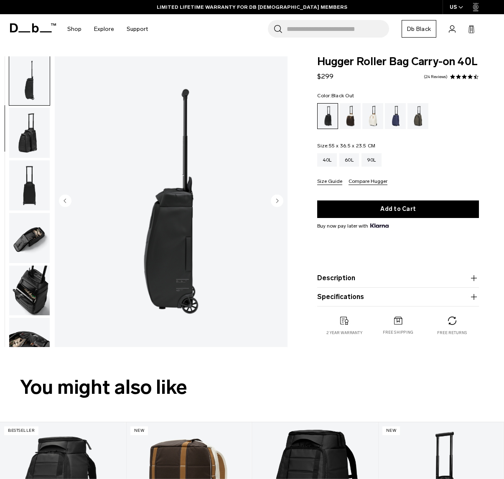
click at [277, 198] on circle "Next slide" at bounding box center [277, 201] width 13 height 13
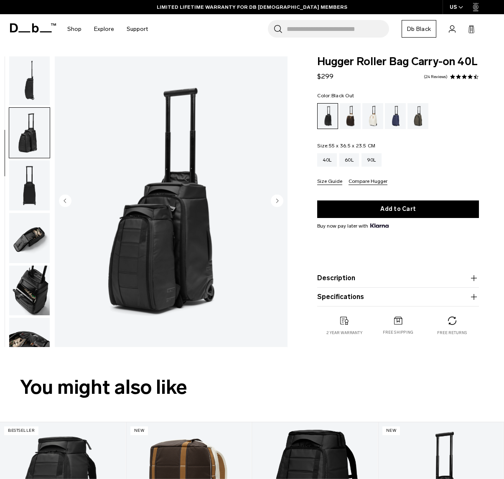
scroll to position [160, 0]
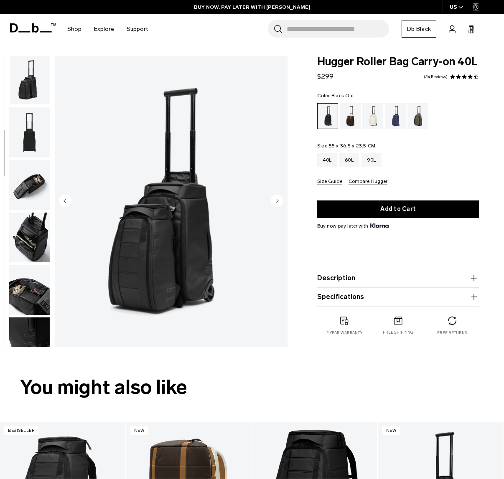
click at [277, 198] on circle "Next slide" at bounding box center [277, 201] width 13 height 13
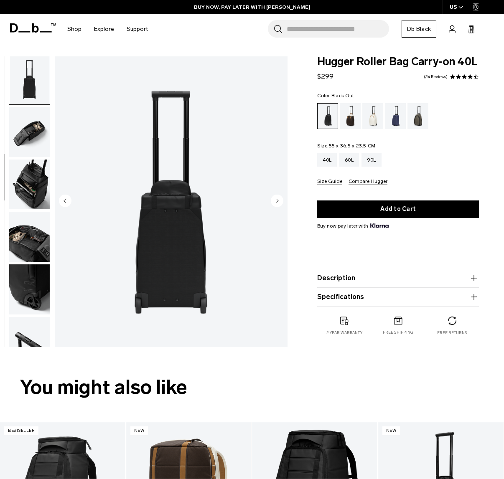
click at [277, 198] on circle "Next slide" at bounding box center [277, 201] width 13 height 13
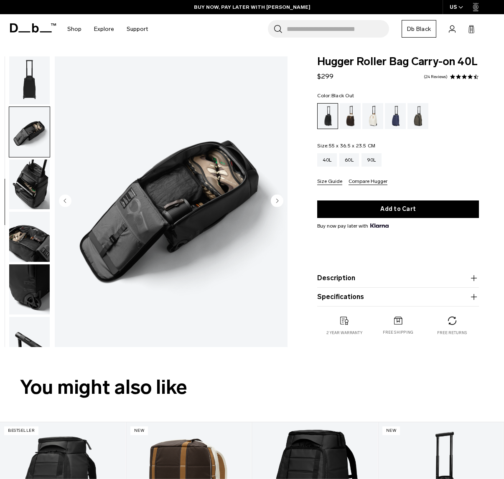
scroll to position [266, 0]
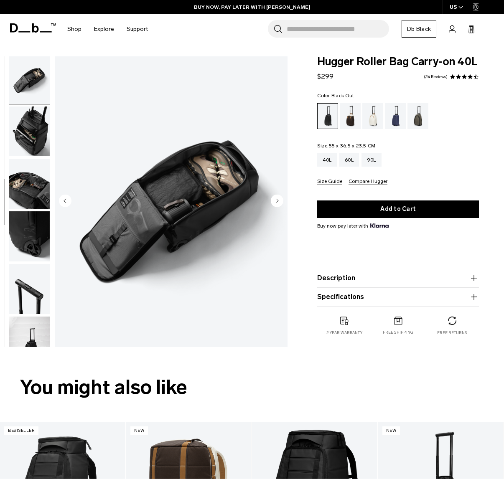
click at [277, 198] on circle "Next slide" at bounding box center [277, 201] width 13 height 13
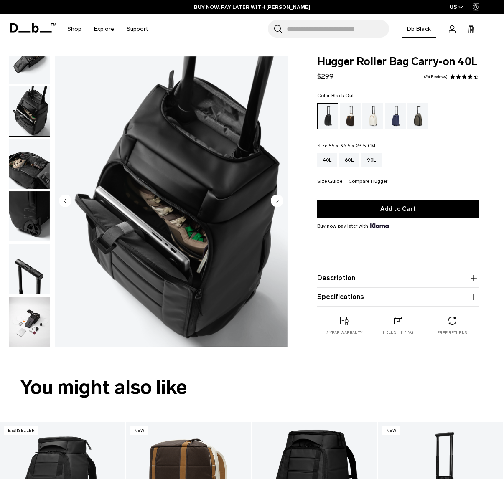
click at [65, 200] on icon "Previous slide" at bounding box center [65, 201] width 2 height 4
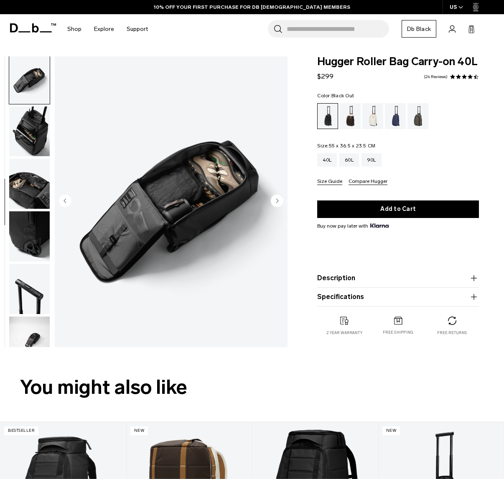
click at [65, 200] on icon "Previous slide" at bounding box center [65, 201] width 2 height 4
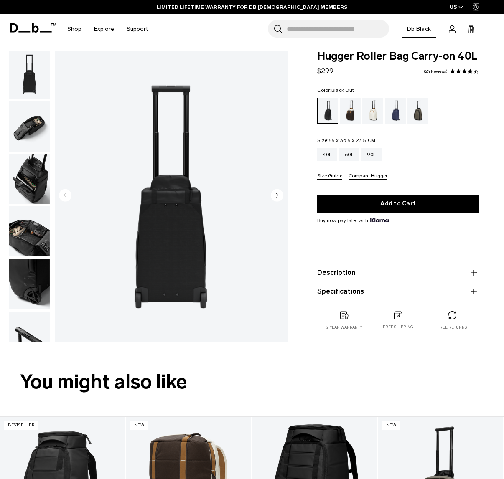
scroll to position [6, 0]
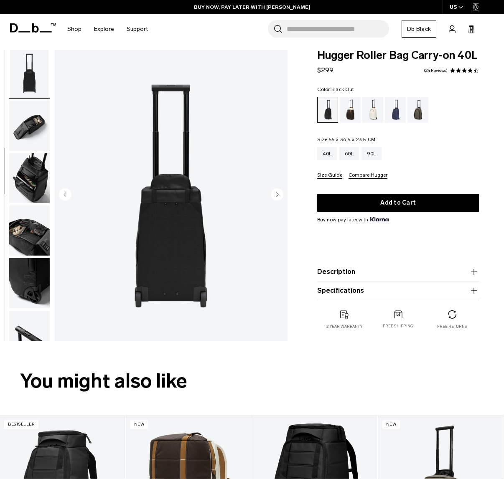
click at [463, 72] on span at bounding box center [464, 71] width 6 height 6
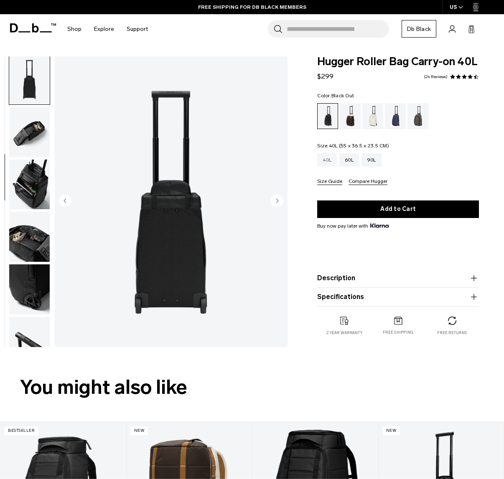
scroll to position [0, 0]
click at [277, 200] on icon "Next slide" at bounding box center [278, 201] width 2 height 4
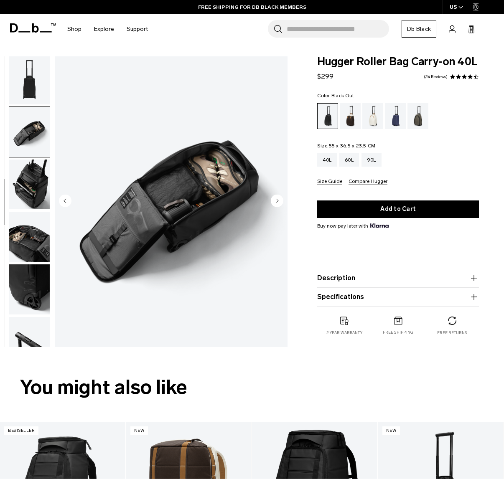
scroll to position [266, 0]
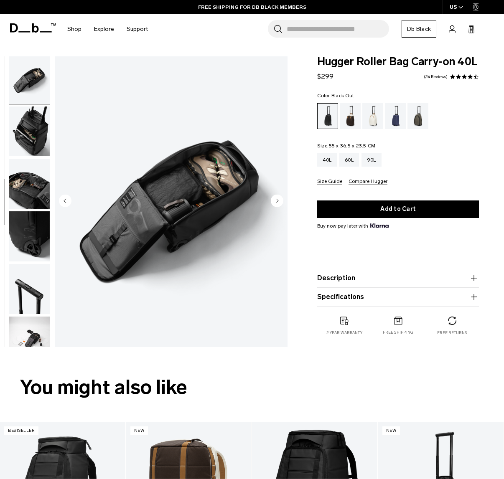
click at [277, 200] on icon "Next slide" at bounding box center [278, 201] width 2 height 4
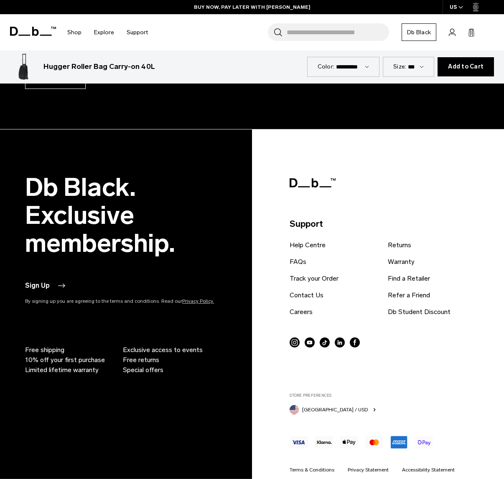
scroll to position [2600, 0]
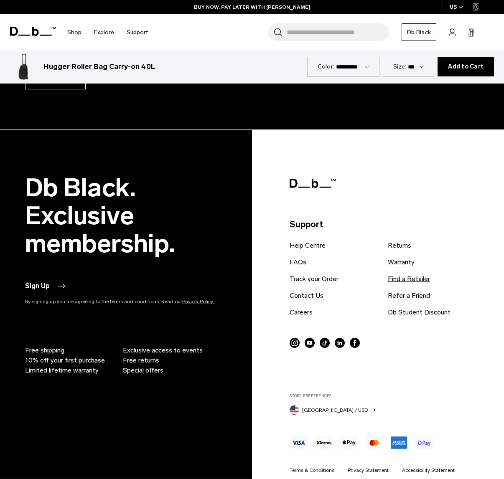
click at [409, 274] on link "Find a Retailer" at bounding box center [409, 279] width 42 height 10
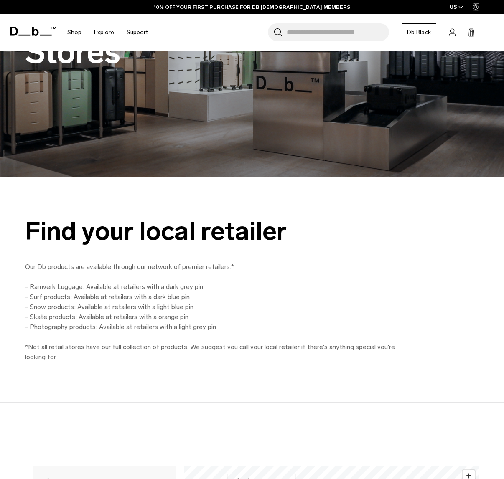
scroll to position [368, 0]
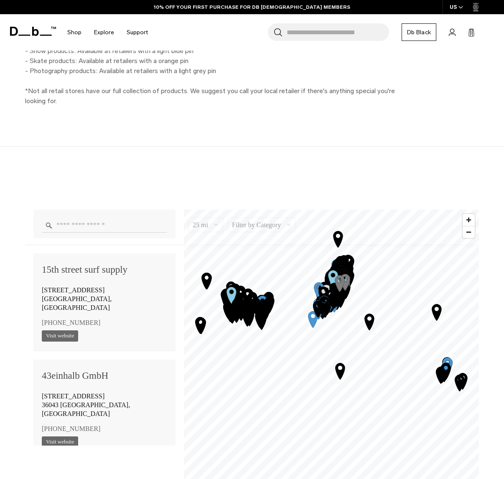
click at [104, 227] on input "Enter a location" at bounding box center [104, 225] width 125 height 15
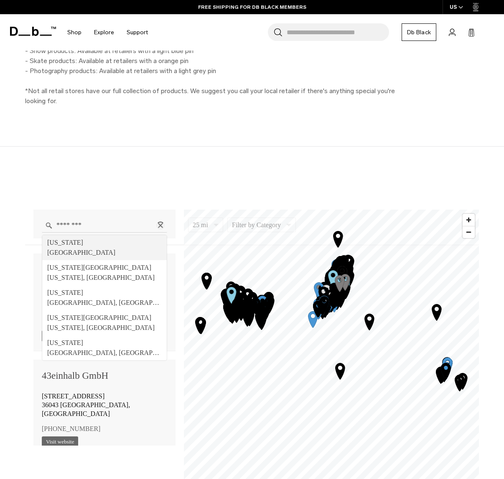
type input "**********"
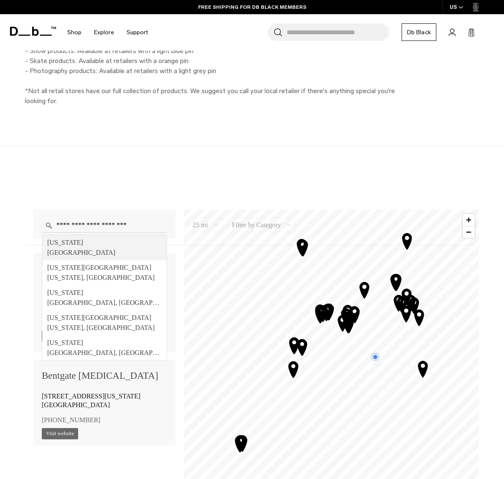
click at [162, 178] on div "**********" at bounding box center [252, 348] width 504 height 403
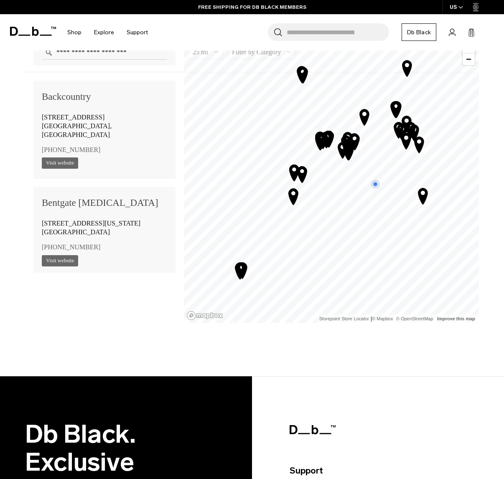
scroll to position [542, 0]
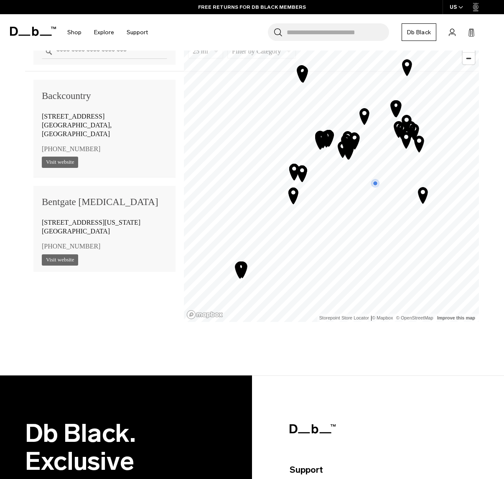
click at [421, 189] on icon "Map marker" at bounding box center [423, 196] width 10 height 16
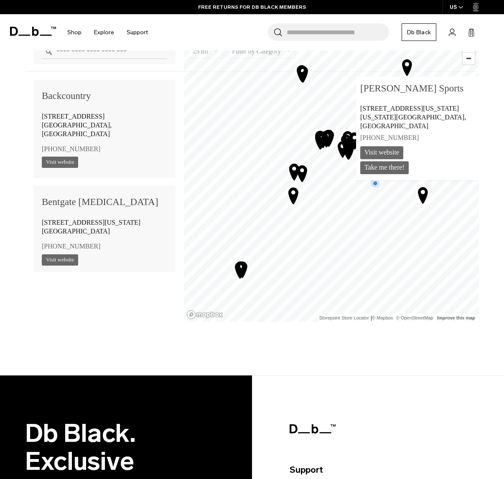
scroll to position [1353, 0]
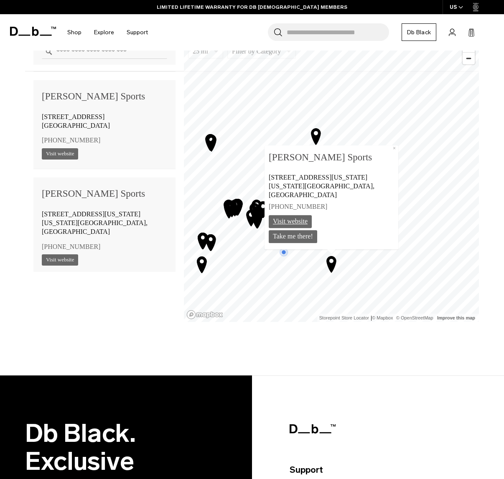
click at [299, 222] on link "Visit website" at bounding box center [290, 222] width 43 height 13
